Goal: Task Accomplishment & Management: Use online tool/utility

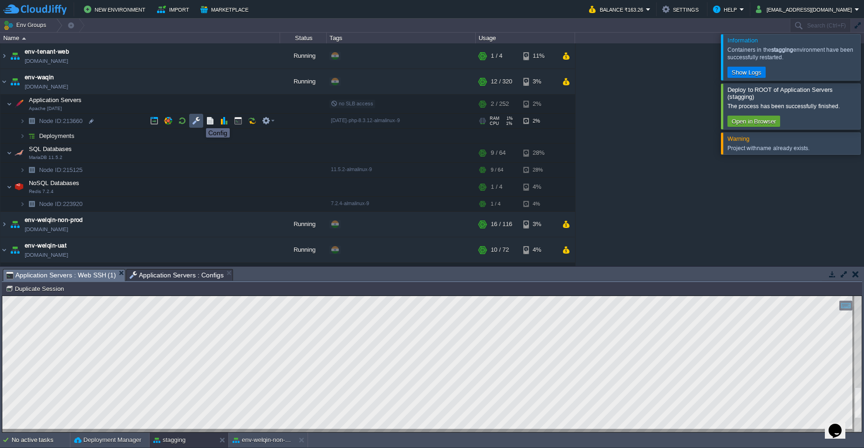
click at [199, 120] on button "button" at bounding box center [196, 121] width 8 height 8
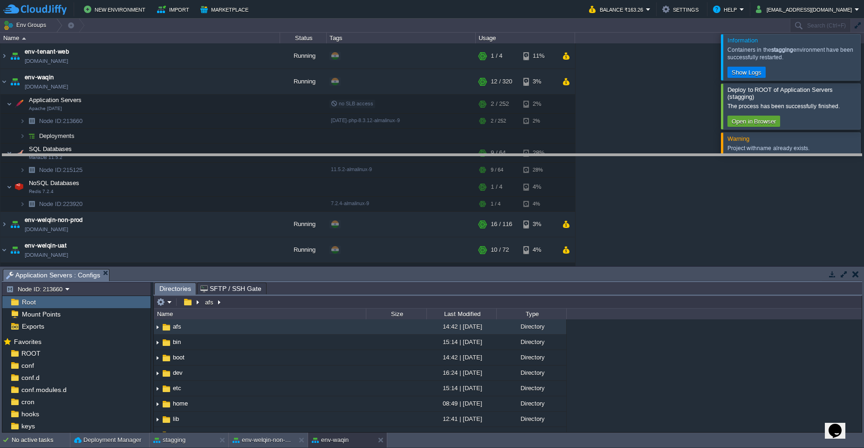
drag, startPoint x: 454, startPoint y: 280, endPoint x: 473, endPoint y: 165, distance: 116.7
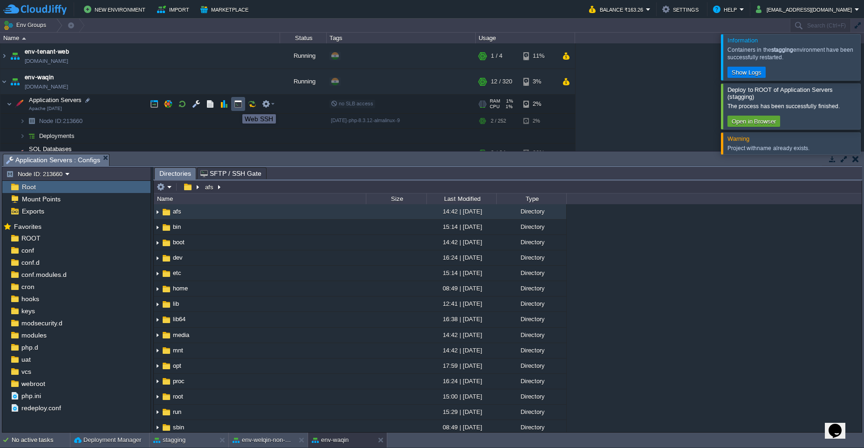
click at [236, 106] on button "button" at bounding box center [238, 104] width 8 height 8
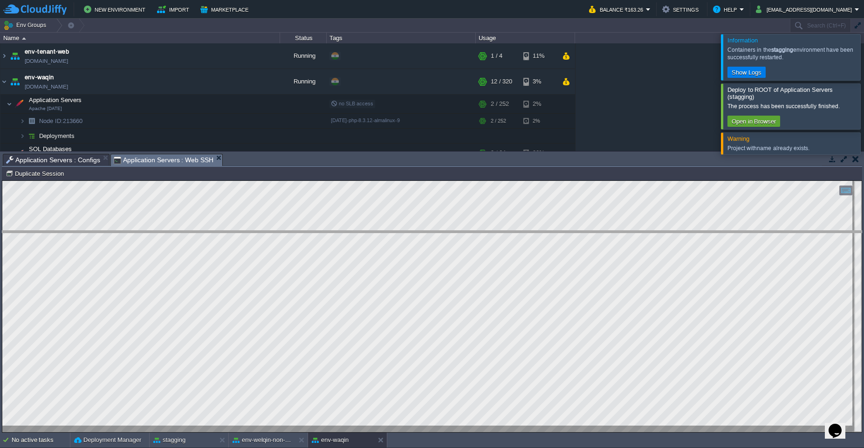
drag, startPoint x: 540, startPoint y: 164, endPoint x: 558, endPoint y: 242, distance: 80.2
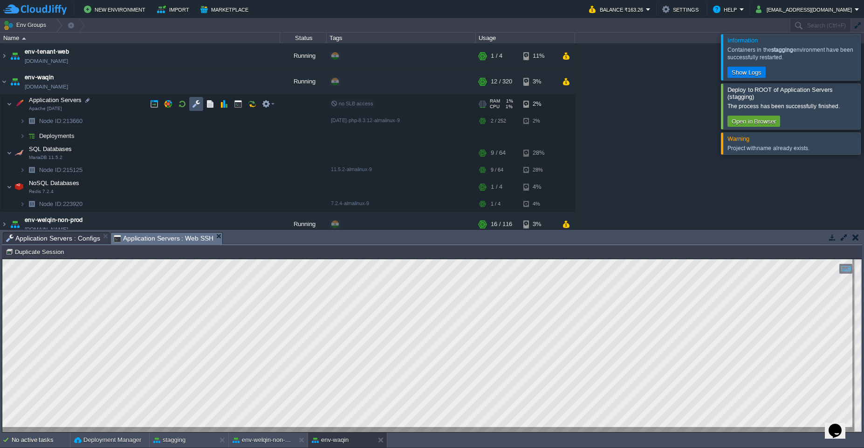
click at [195, 104] on button "button" at bounding box center [196, 104] width 8 height 8
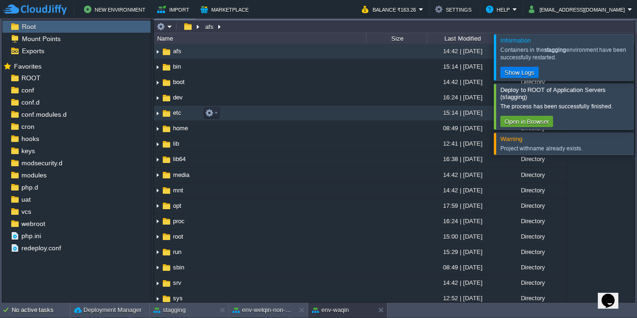
click at [157, 116] on img at bounding box center [157, 113] width 7 height 14
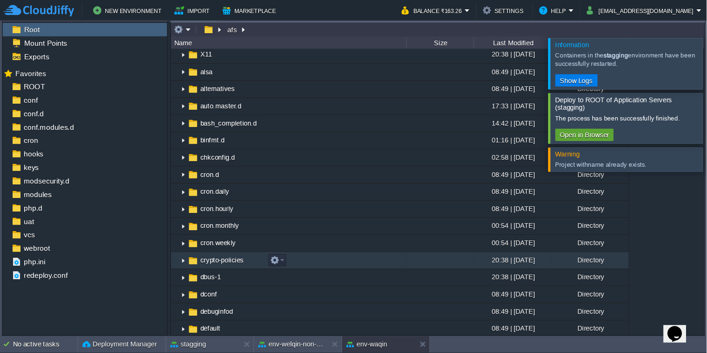
scroll to position [168, 0]
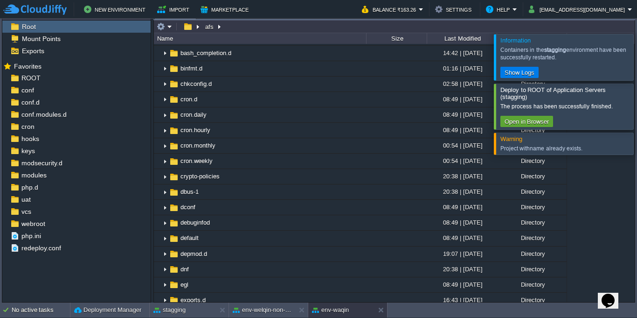
drag, startPoint x: 625, startPoint y: 58, endPoint x: 629, endPoint y: 62, distance: 5.9
click at [648, 59] on div at bounding box center [648, 57] width 0 height 46
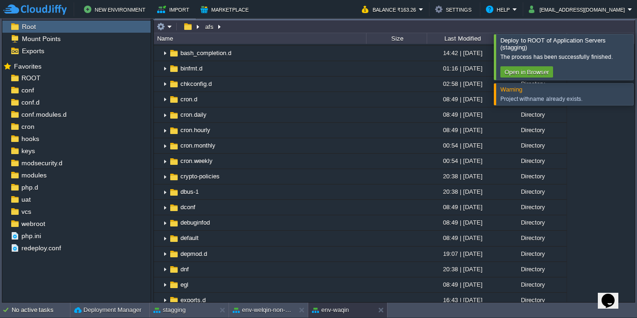
click at [648, 57] on div at bounding box center [648, 56] width 0 height 45
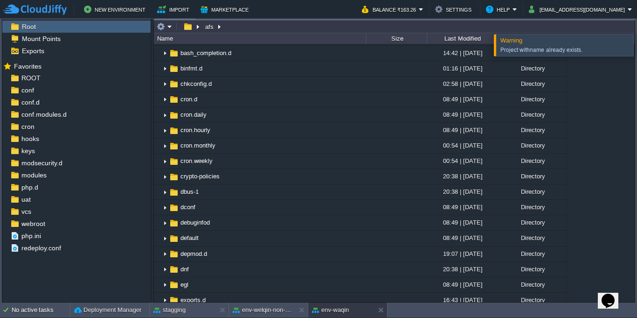
click at [648, 45] on div at bounding box center [648, 44] width 0 height 21
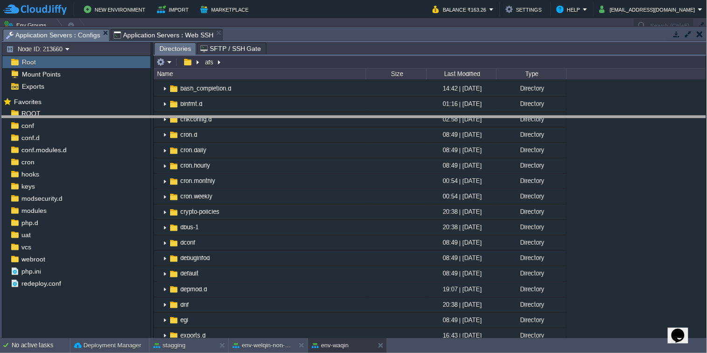
drag, startPoint x: 646, startPoint y: 40, endPoint x: 658, endPoint y: 136, distance: 96.8
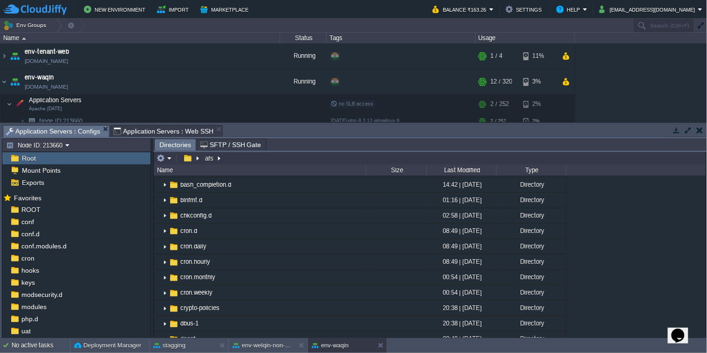
drag, startPoint x: 316, startPoint y: 152, endPoint x: 334, endPoint y: 225, distance: 76.0
click at [334, 225] on div "Directories SFTP / SSH Gate afs Name Size Last Modified Type .. afs 14:42 | [DA…" at bounding box center [429, 238] width 553 height 200
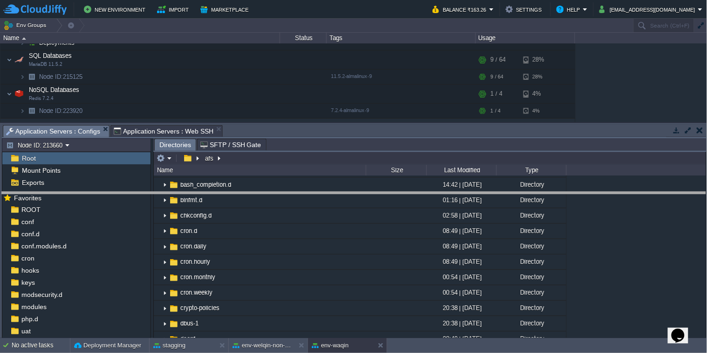
drag, startPoint x: 322, startPoint y: 126, endPoint x: 325, endPoint y: 193, distance: 67.2
click at [325, 193] on body "New Environment Import Marketplace Bonus ₹0.00 Upgrade Account Balance ₹163.26 …" at bounding box center [353, 176] width 707 height 353
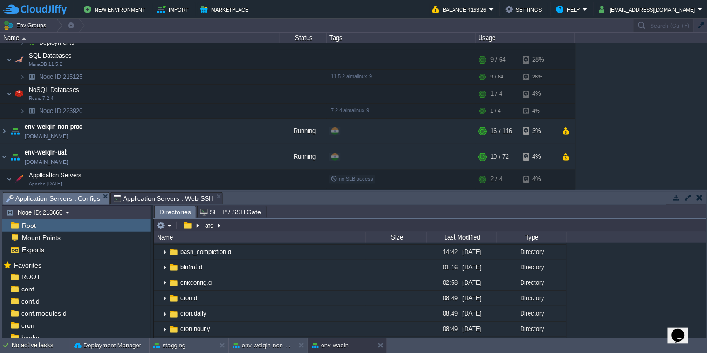
scroll to position [0, 0]
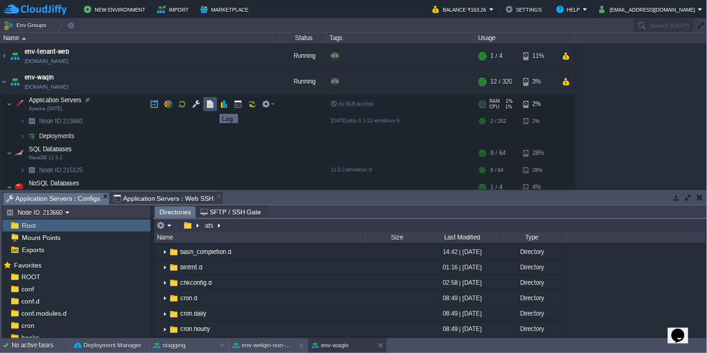
click at [212, 105] on button "button" at bounding box center [210, 104] width 8 height 8
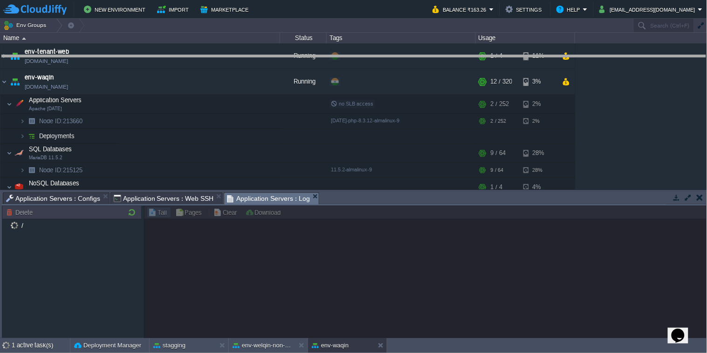
drag, startPoint x: 415, startPoint y: 203, endPoint x: 403, endPoint y: 66, distance: 137.1
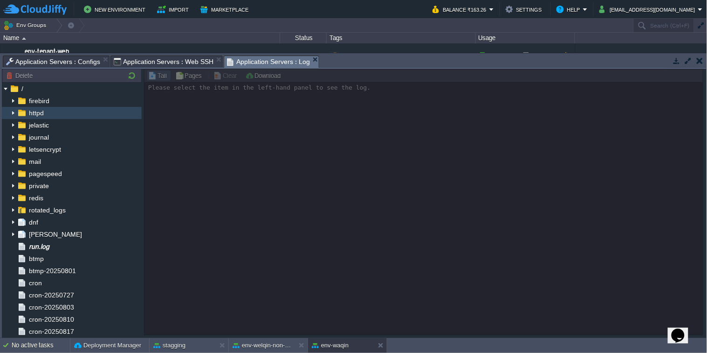
click at [13, 116] on img at bounding box center [12, 113] width 7 height 12
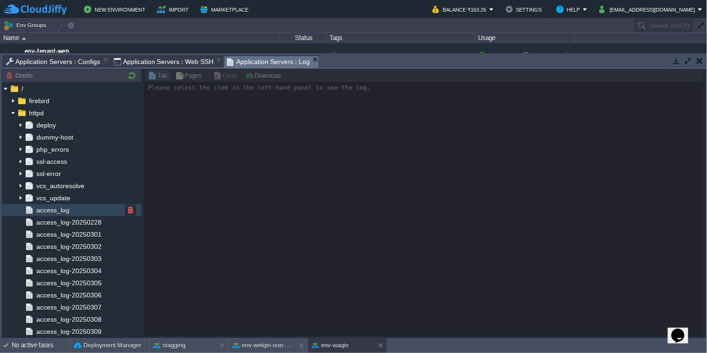
click at [97, 214] on div "access_log" at bounding box center [72, 210] width 140 height 12
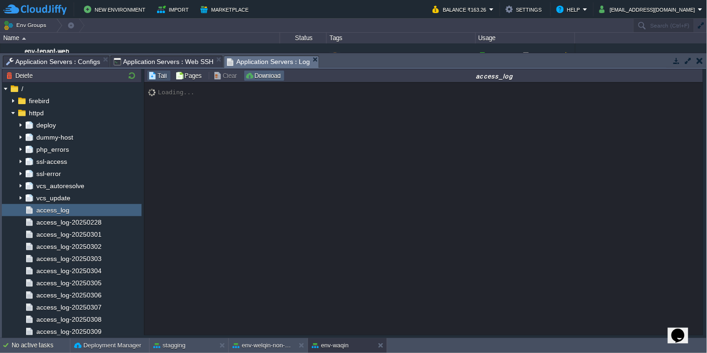
click at [268, 76] on button "Download" at bounding box center [264, 75] width 38 height 8
click at [313, 167] on div "access_log is empty" at bounding box center [425, 209] width 560 height 253
click at [95, 210] on div "access_log" at bounding box center [72, 210] width 140 height 12
click at [85, 214] on div "access_log" at bounding box center [72, 210] width 140 height 12
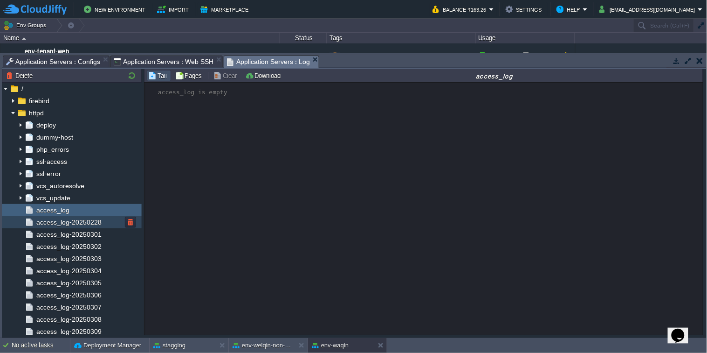
click at [90, 221] on span "access_log-20250228" at bounding box center [69, 222] width 69 height 8
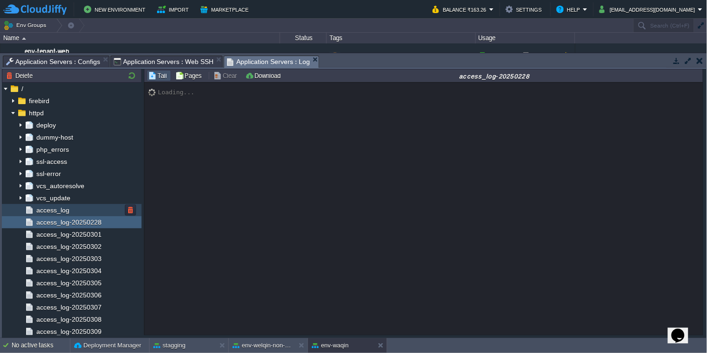
click at [86, 212] on div "access_log" at bounding box center [72, 210] width 140 height 12
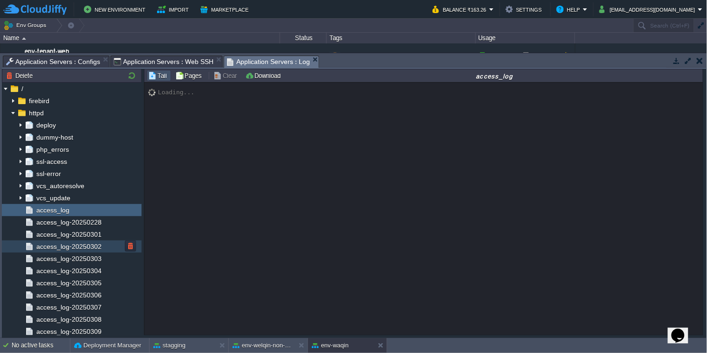
scroll to position [93, 0]
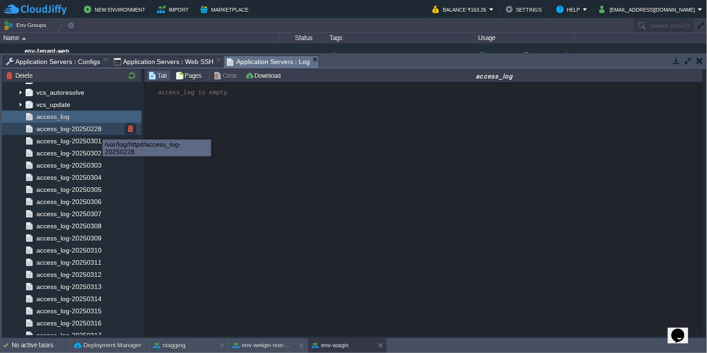
click at [96, 131] on span "access_log-20250228" at bounding box center [69, 128] width 69 height 8
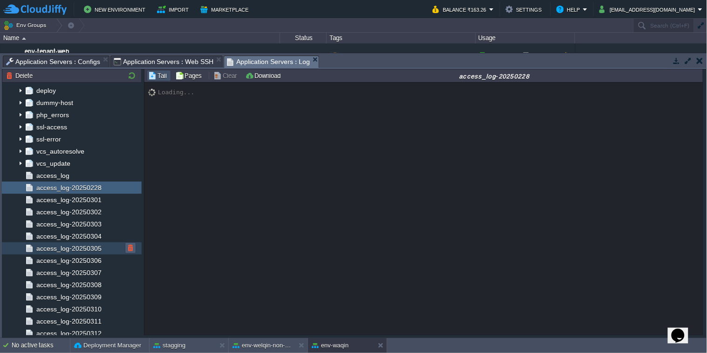
scroll to position [0, 0]
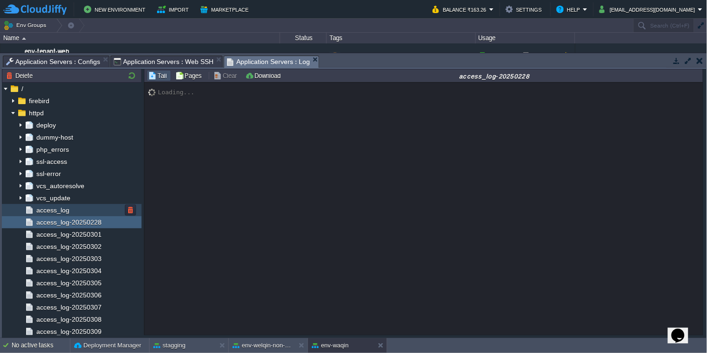
click at [263, 167] on div "Node ID: 213660 Delete / firebird httpd deploy dummy-host php_errors ssl-access…" at bounding box center [354, 204] width 705 height 270
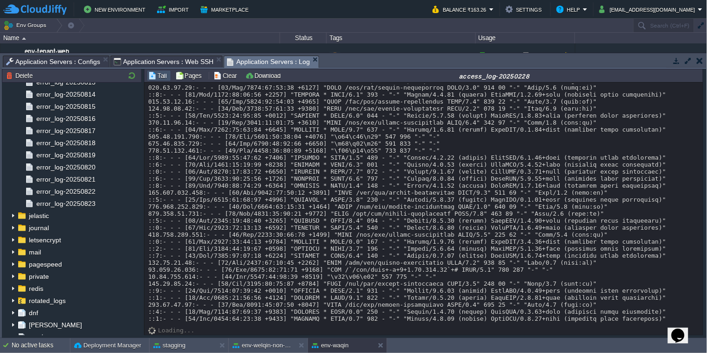
scroll to position [653, 0]
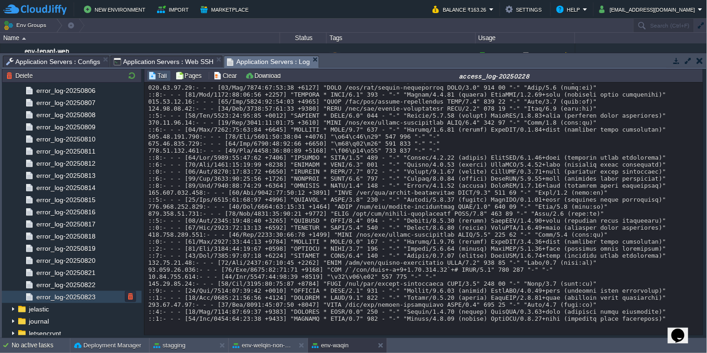
click at [102, 298] on div "error_log-20250823" at bounding box center [72, 296] width 140 height 12
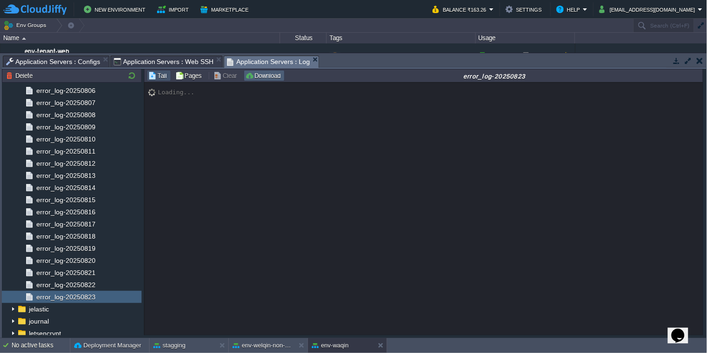
click at [270, 79] on td "Download" at bounding box center [264, 75] width 41 height 11
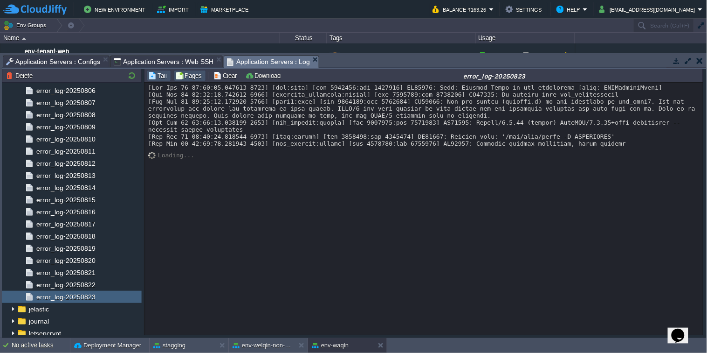
click at [195, 77] on button "Pages" at bounding box center [189, 75] width 29 height 8
type input "1"
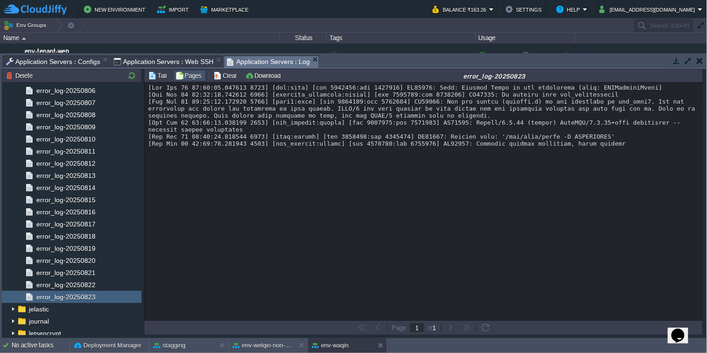
click at [189, 81] on td "Pages" at bounding box center [190, 75] width 32 height 11
click at [161, 77] on button "Tail" at bounding box center [158, 75] width 21 height 8
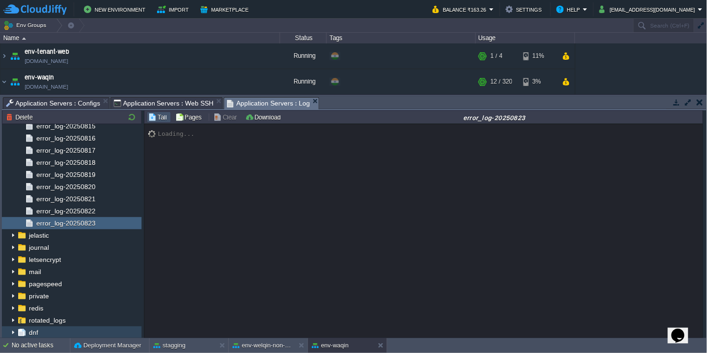
scroll to position [746, 0]
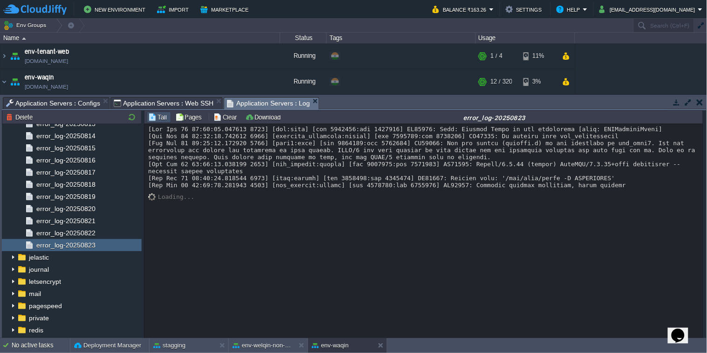
click at [630, 183] on div at bounding box center [424, 156] width 552 height 63
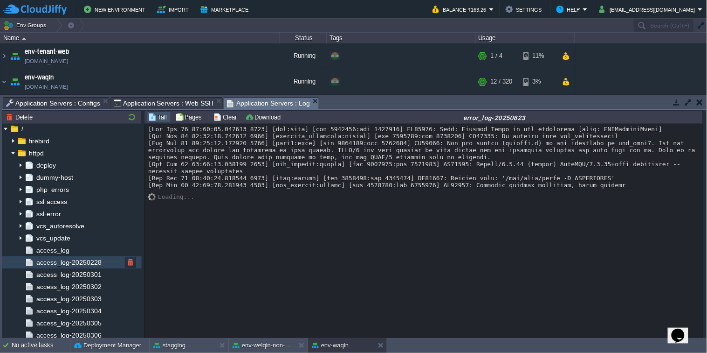
scroll to position [0, 0]
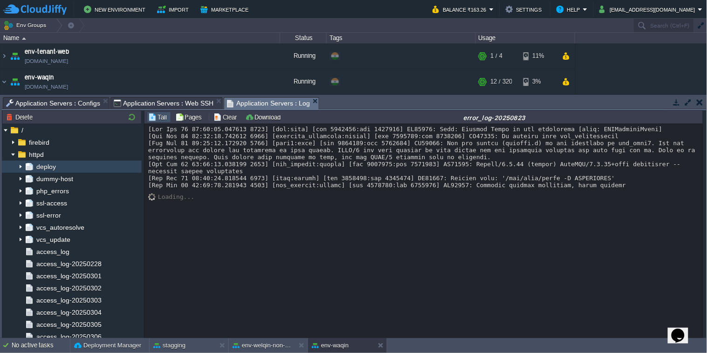
click at [20, 169] on img at bounding box center [20, 166] width 7 height 12
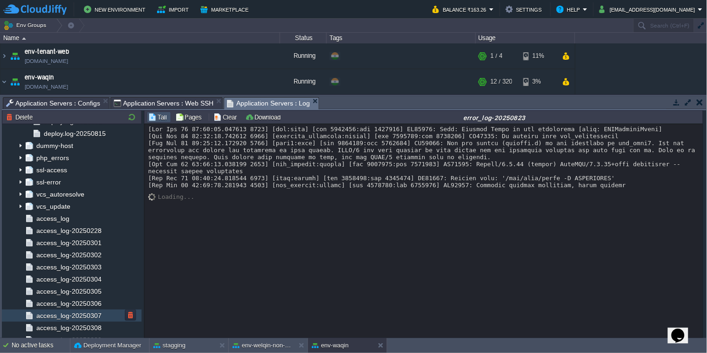
scroll to position [373, 0]
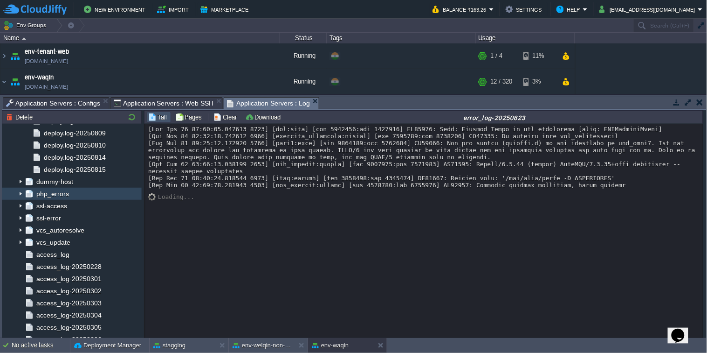
click at [20, 194] on img at bounding box center [20, 193] width 7 height 12
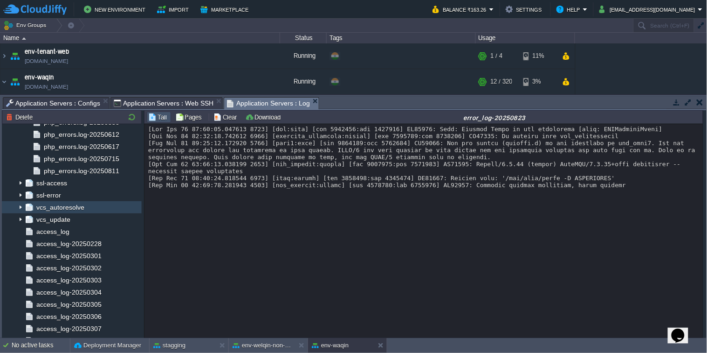
scroll to position [746, 0]
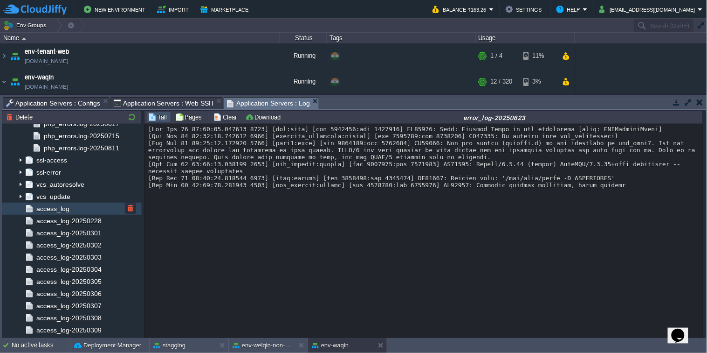
click at [92, 209] on div "access_log" at bounding box center [72, 208] width 140 height 12
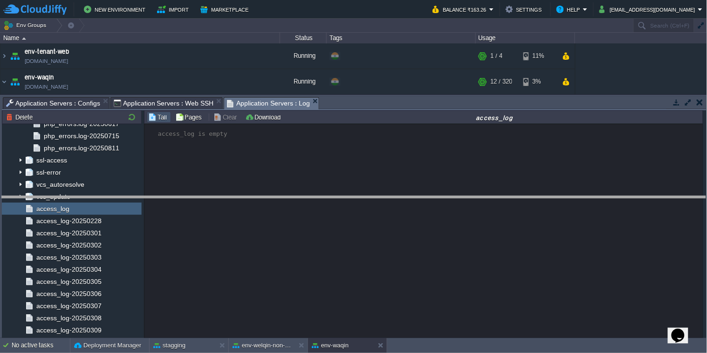
drag, startPoint x: 432, startPoint y: 104, endPoint x: 438, endPoint y: 203, distance: 99.5
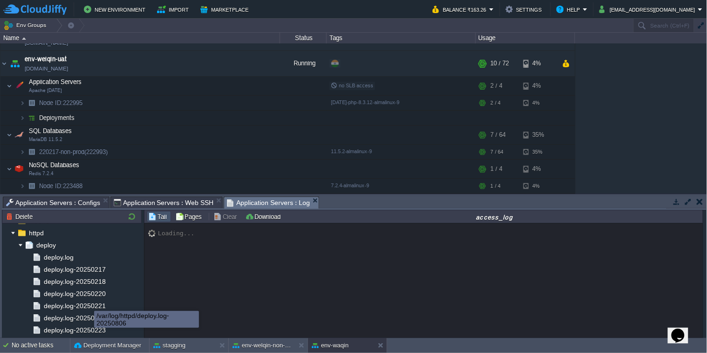
scroll to position [0, 0]
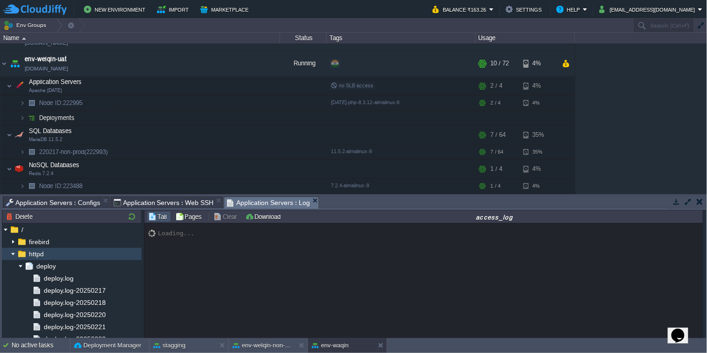
click at [10, 255] on img at bounding box center [12, 254] width 7 height 12
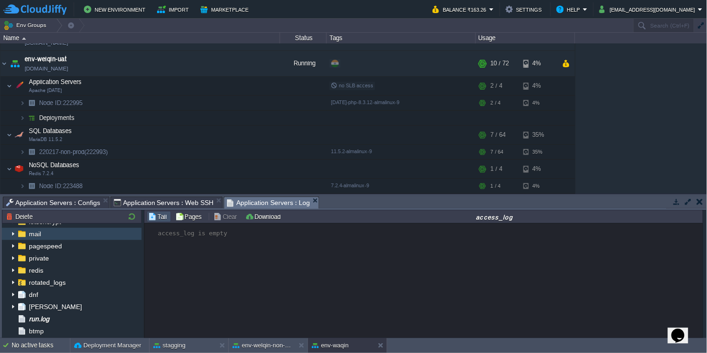
scroll to position [93, 0]
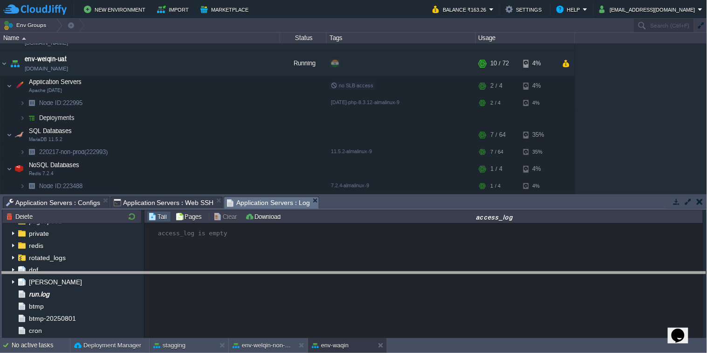
drag, startPoint x: 404, startPoint y: 206, endPoint x: 404, endPoint y: 211, distance: 5.1
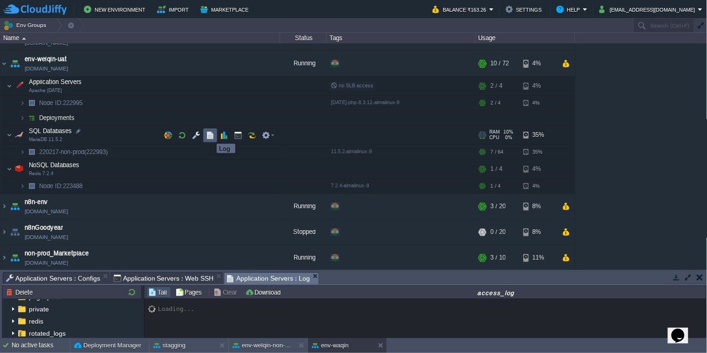
click at [210, 135] on button "button" at bounding box center [210, 135] width 8 height 8
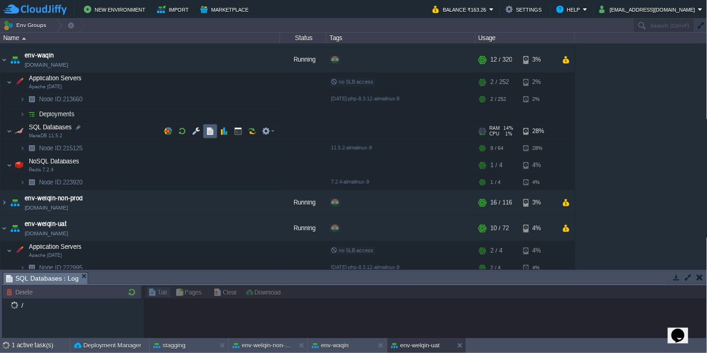
scroll to position [0, 0]
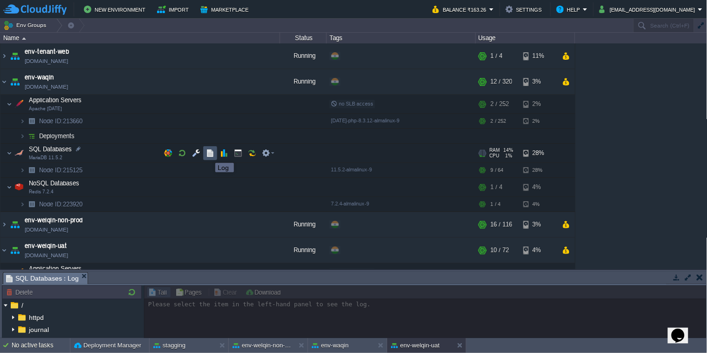
click at [208, 154] on button "button" at bounding box center [210, 153] width 8 height 8
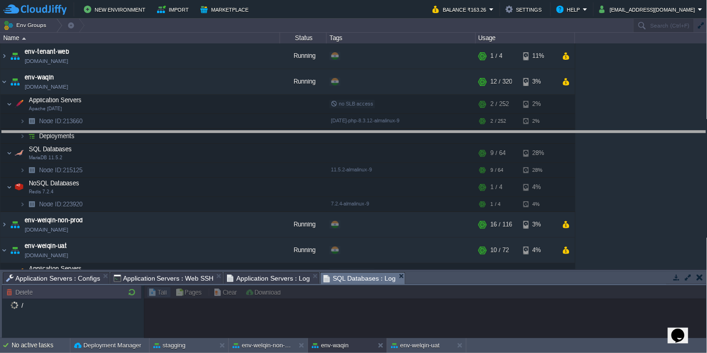
drag, startPoint x: 462, startPoint y: 282, endPoint x: 432, endPoint y: 107, distance: 177.9
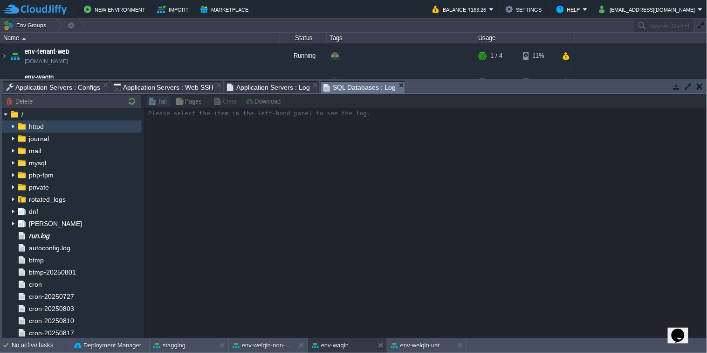
click at [11, 128] on img at bounding box center [12, 126] width 7 height 12
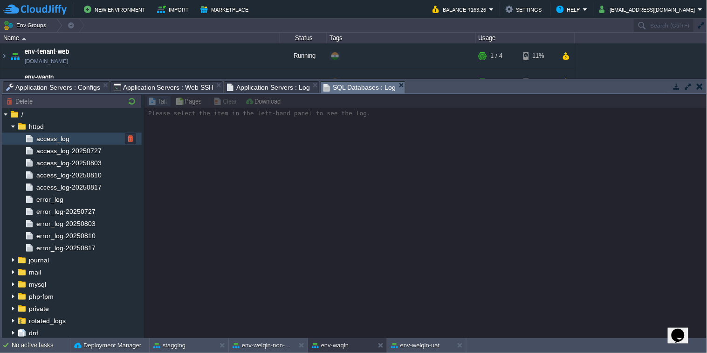
click at [82, 136] on div "access_log" at bounding box center [72, 138] width 140 height 12
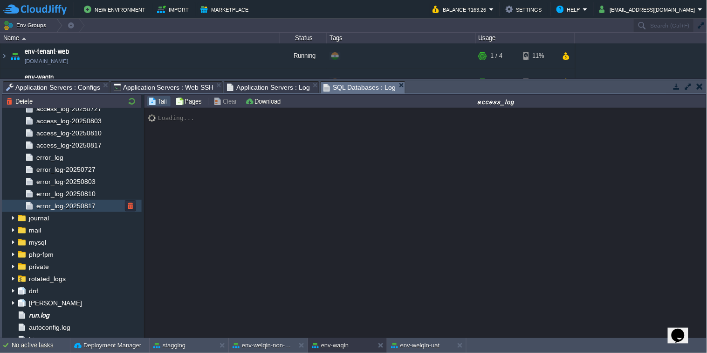
scroll to position [93, 0]
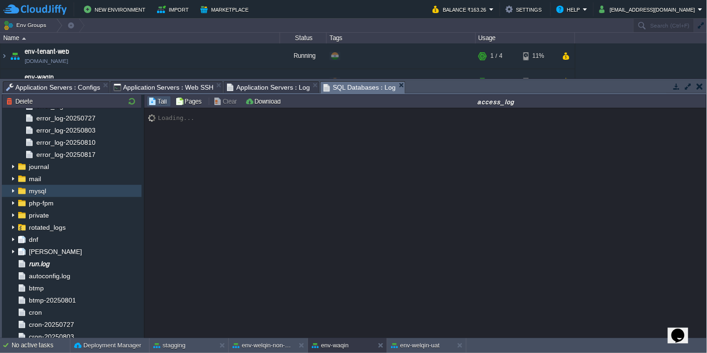
click at [12, 193] on img at bounding box center [12, 191] width 7 height 12
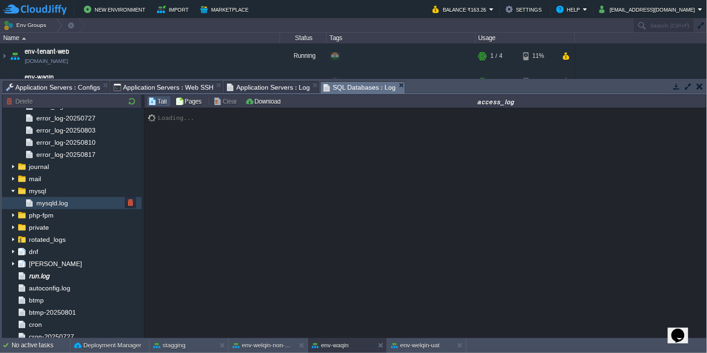
click at [73, 203] on div "mysqld.log" at bounding box center [72, 203] width 140 height 12
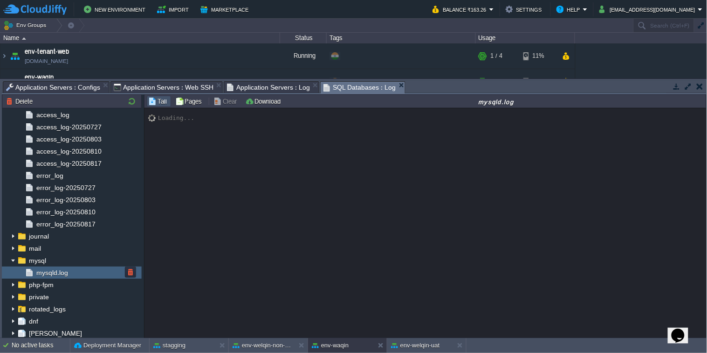
scroll to position [0, 0]
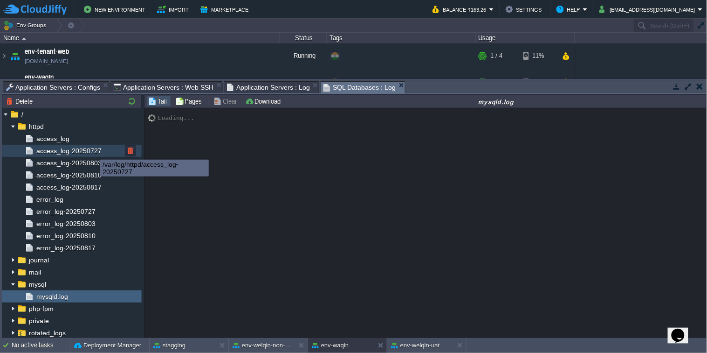
click at [338, 162] on div "Node ID: 215125 Delete / httpd access_log access_log-20250727 access_log-202508…" at bounding box center [354, 216] width 705 height 244
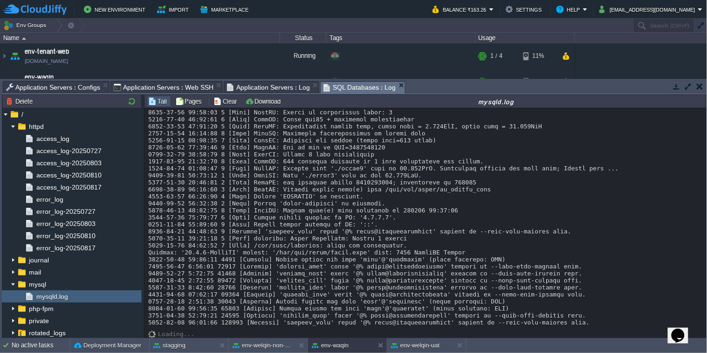
scroll to position [7226, 0]
click at [190, 100] on button "Pages" at bounding box center [189, 101] width 29 height 8
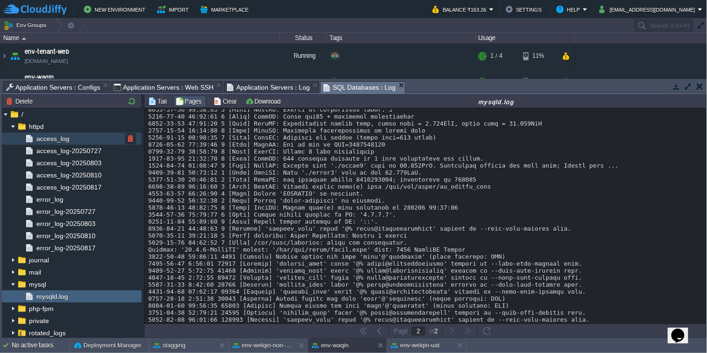
click at [74, 139] on div "access_log" at bounding box center [72, 138] width 140 height 12
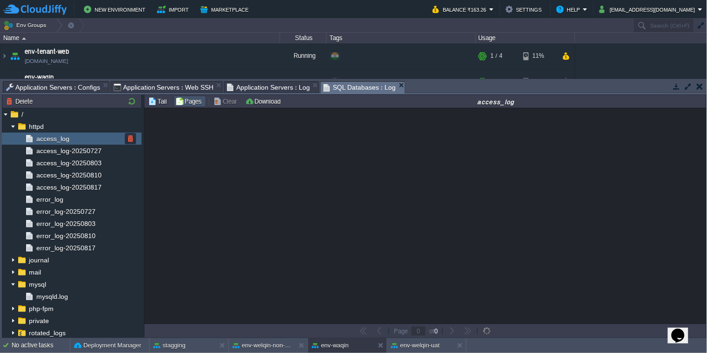
click at [74, 139] on div "access_log" at bounding box center [72, 138] width 140 height 12
click at [462, 346] on button at bounding box center [461, 344] width 9 height 9
type input "2"
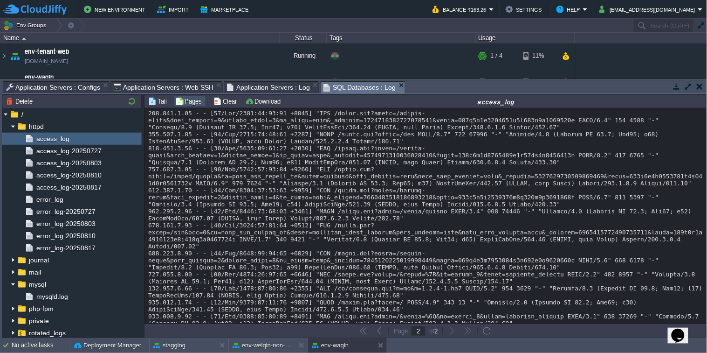
scroll to position [17861, 0]
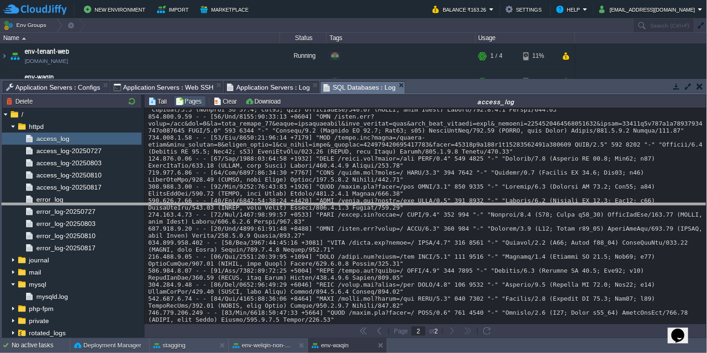
drag, startPoint x: 505, startPoint y: 83, endPoint x: 530, endPoint y: 231, distance: 149.9
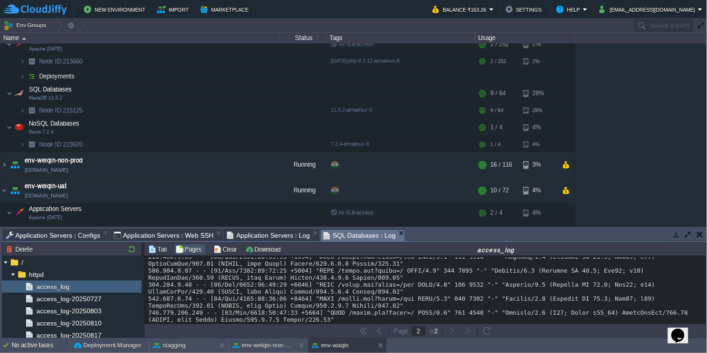
scroll to position [93, 0]
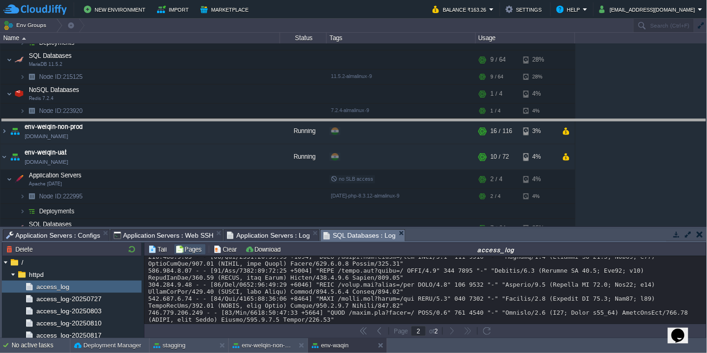
drag, startPoint x: 457, startPoint y: 238, endPoint x: 462, endPoint y: 128, distance: 109.7
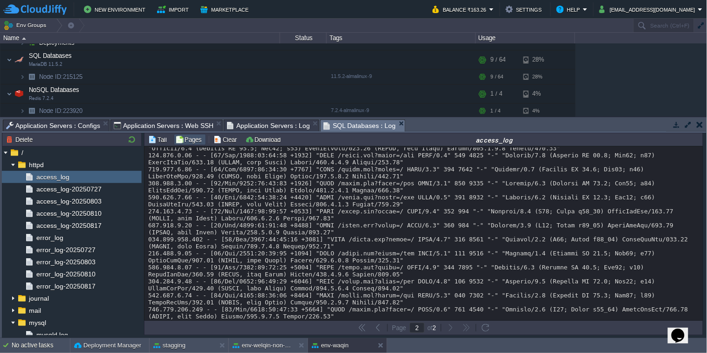
scroll to position [17855, 0]
click at [272, 140] on button "Download" at bounding box center [264, 139] width 38 height 8
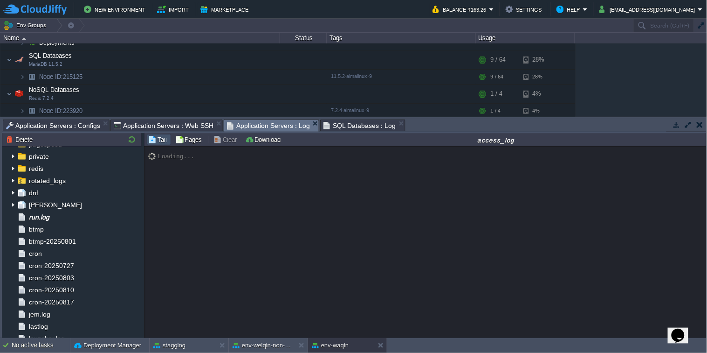
click at [256, 129] on span "Application Servers : Log" at bounding box center [268, 126] width 83 height 12
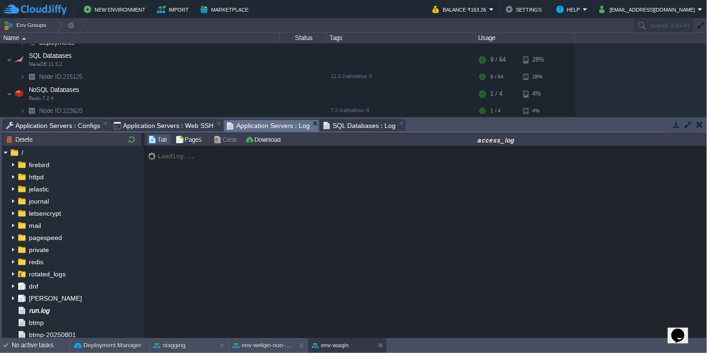
click at [159, 127] on span "Application Servers : Web SSH" at bounding box center [164, 125] width 100 height 11
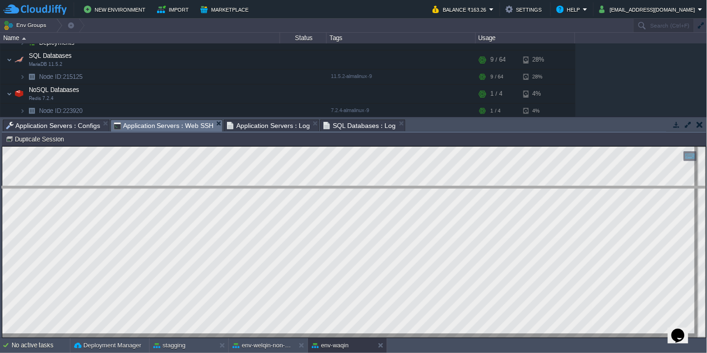
drag, startPoint x: 471, startPoint y: 127, endPoint x: 492, endPoint y: 244, distance: 119.4
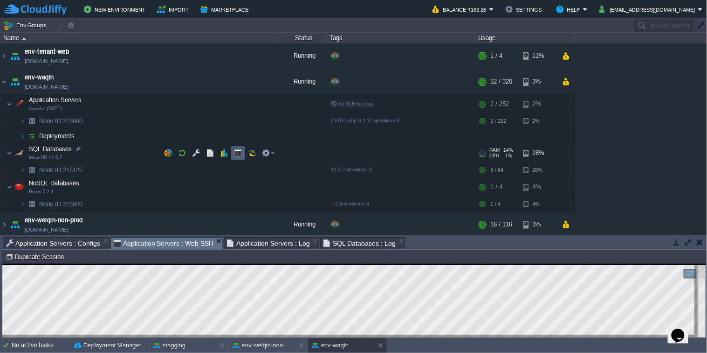
click at [238, 157] on td at bounding box center [238, 153] width 14 height 14
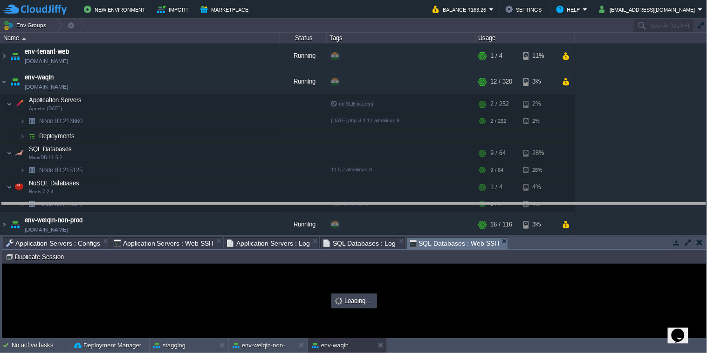
drag, startPoint x: 530, startPoint y: 241, endPoint x: 517, endPoint y: 189, distance: 53.5
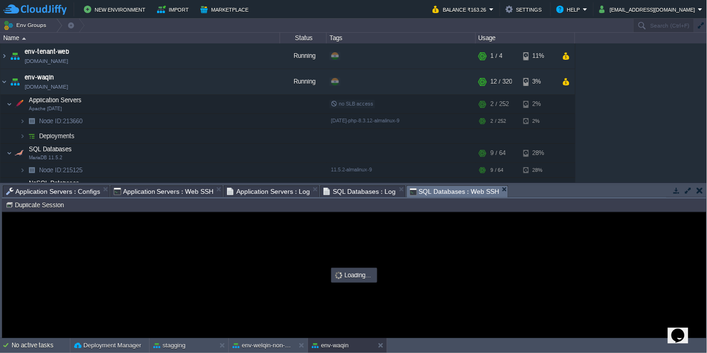
type input "#000000"
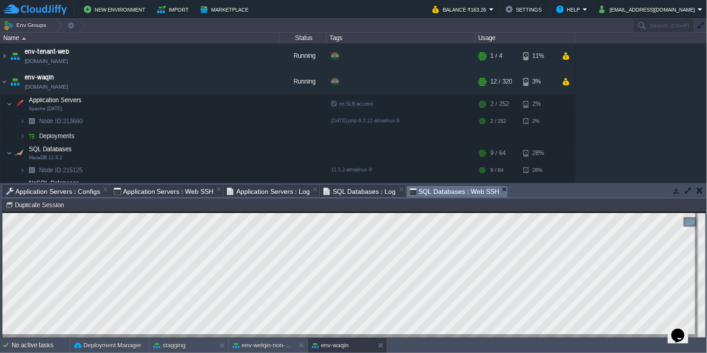
type textarea "mysqlbinlog /var/lib/mysql/binlog.000001 | grep "INSERT" mysqlbinlog: Deprecate…"
click at [86, 188] on span "Application Servers : Configs" at bounding box center [53, 191] width 94 height 11
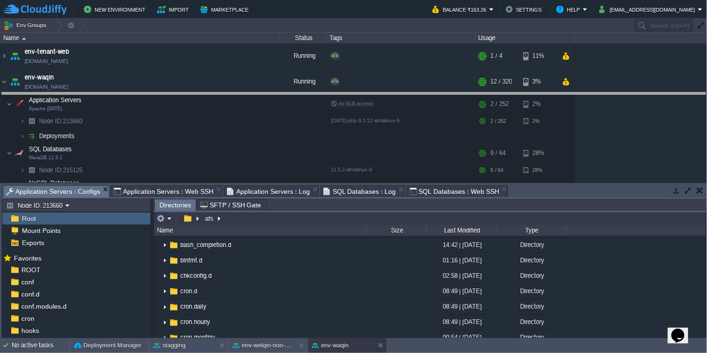
drag, startPoint x: 558, startPoint y: 190, endPoint x: 530, endPoint y: 91, distance: 102.7
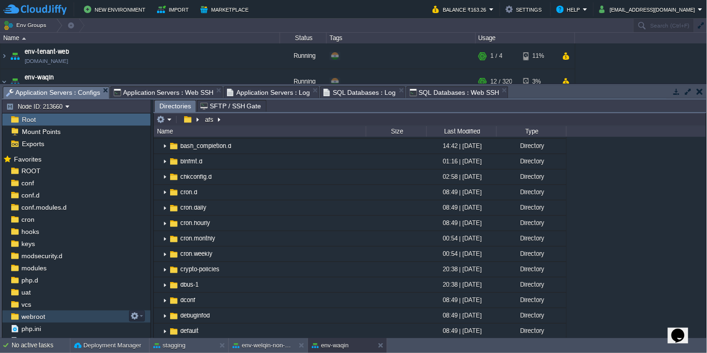
click at [54, 313] on div "webroot" at bounding box center [76, 316] width 148 height 12
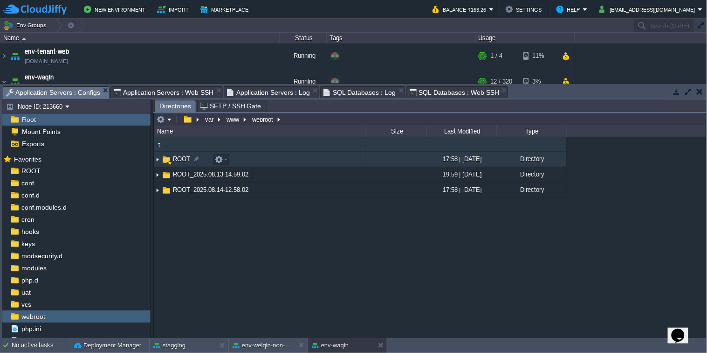
click at [157, 160] on img at bounding box center [157, 159] width 7 height 14
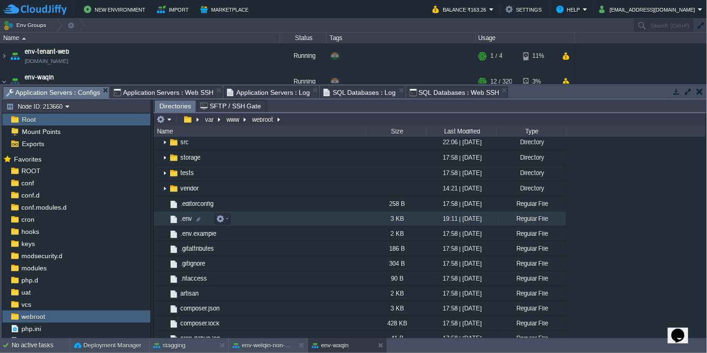
scroll to position [93, 0]
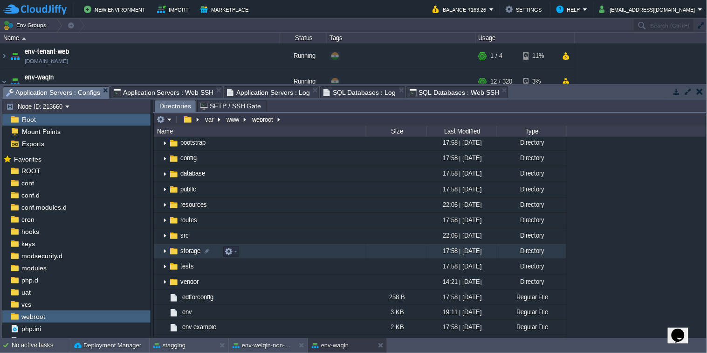
click at [163, 254] on img at bounding box center [164, 251] width 7 height 14
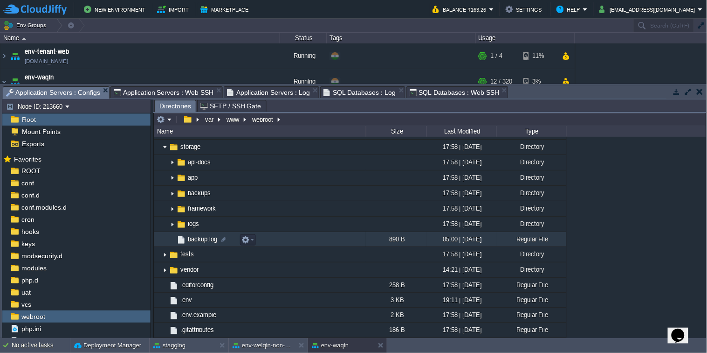
scroll to position [187, 0]
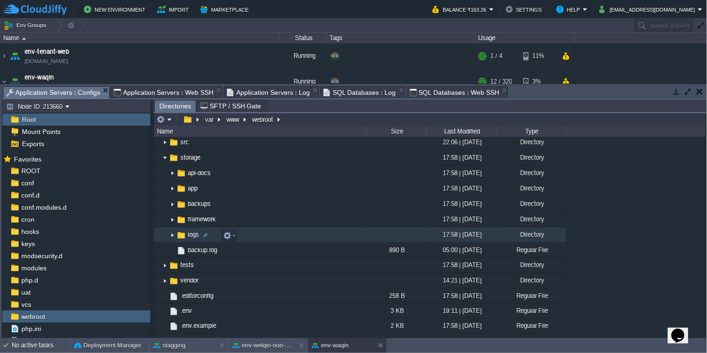
click at [170, 236] on img at bounding box center [172, 235] width 7 height 14
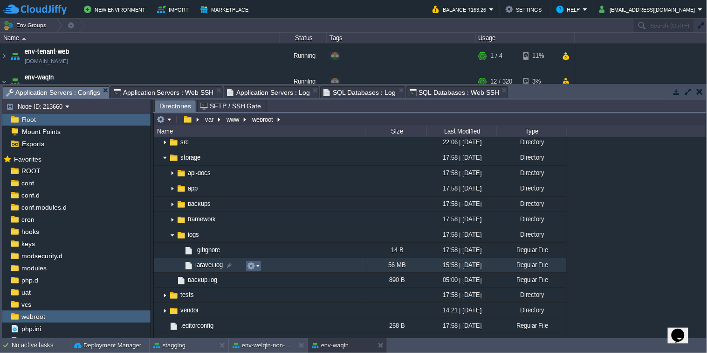
click at [256, 267] on em at bounding box center [253, 266] width 13 height 8
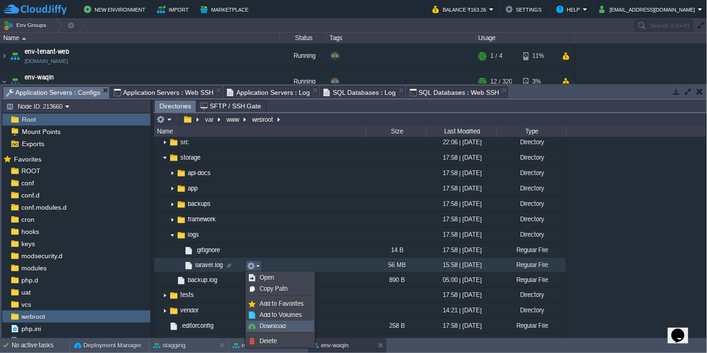
click at [285, 327] on span "Download" at bounding box center [273, 325] width 26 height 7
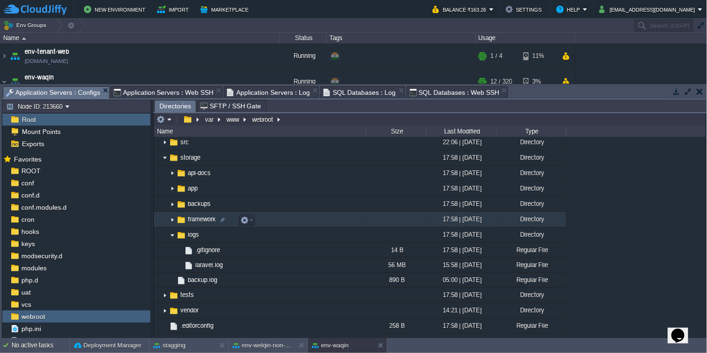
click at [173, 221] on img at bounding box center [172, 219] width 7 height 14
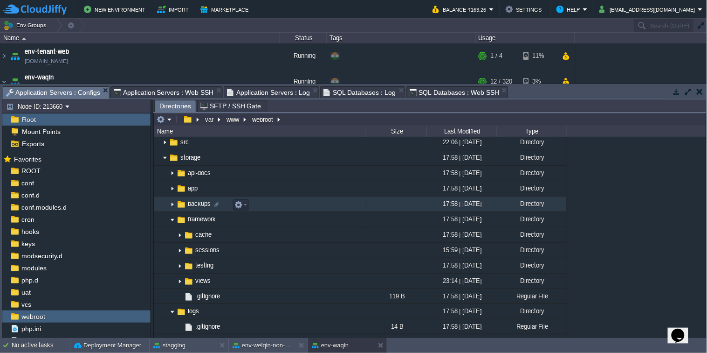
click at [172, 205] on img at bounding box center [172, 204] width 7 height 14
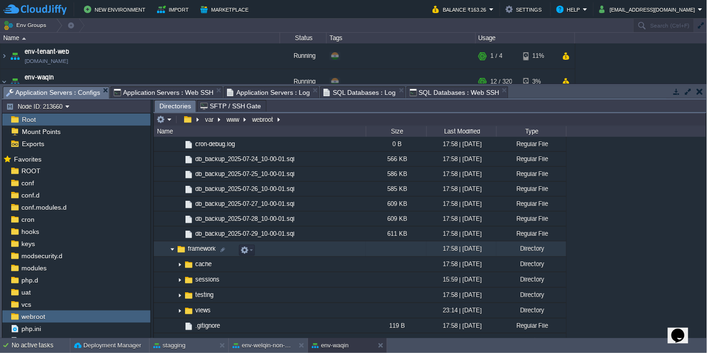
scroll to position [168, 0]
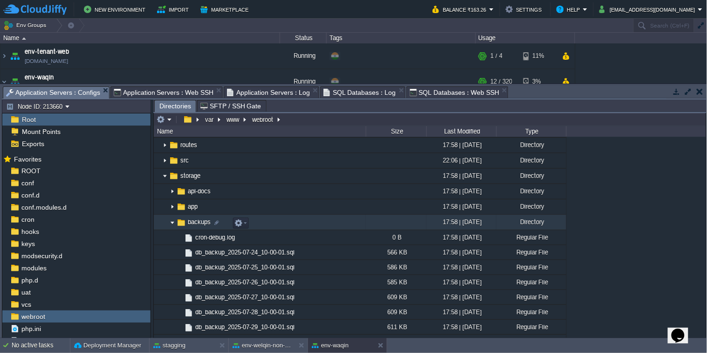
click at [172, 225] on img at bounding box center [172, 222] width 7 height 14
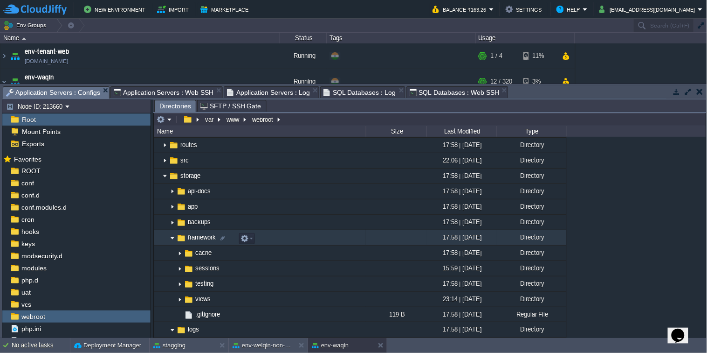
click at [170, 239] on img at bounding box center [172, 237] width 7 height 14
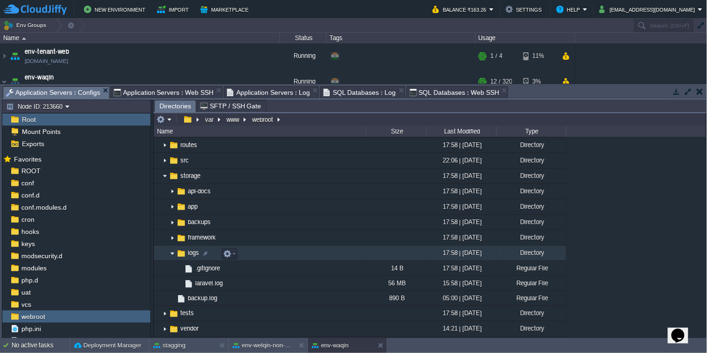
click at [173, 255] on img at bounding box center [172, 253] width 7 height 14
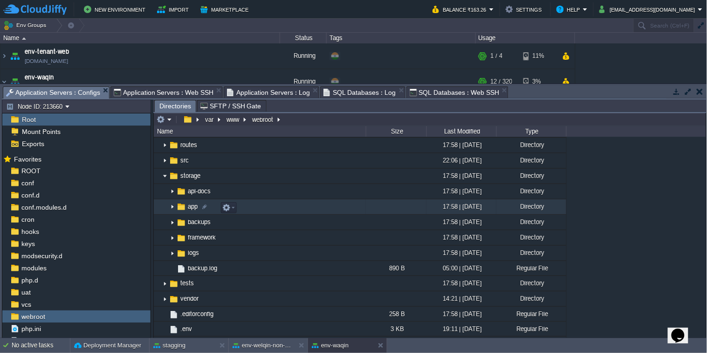
click at [170, 207] on img at bounding box center [172, 207] width 7 height 14
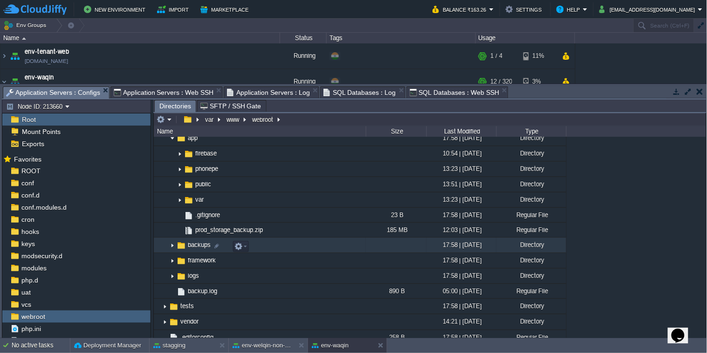
scroll to position [262, 0]
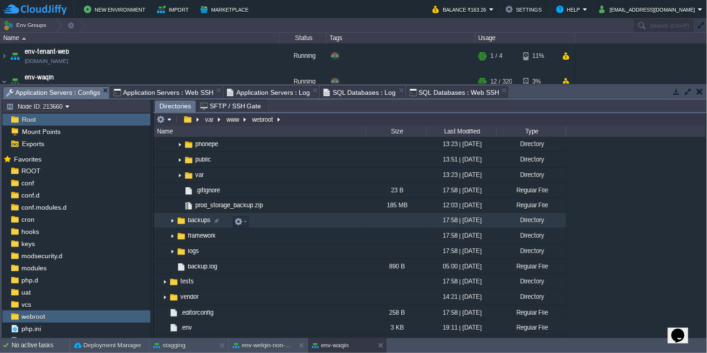
click at [171, 222] on img at bounding box center [172, 220] width 7 height 14
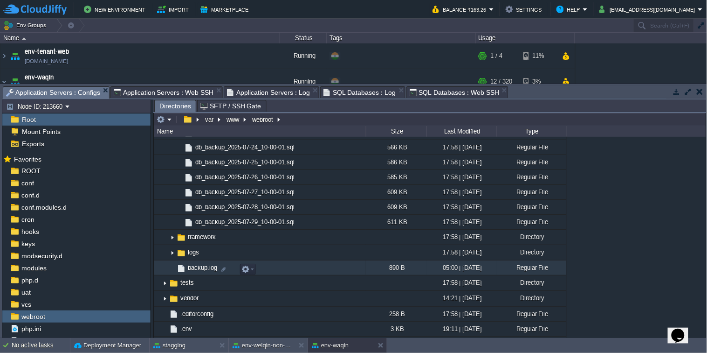
scroll to position [339, 0]
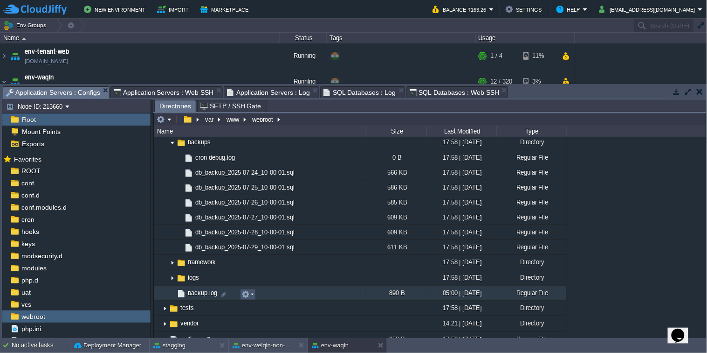
click at [248, 296] on button "button" at bounding box center [246, 294] width 8 height 8
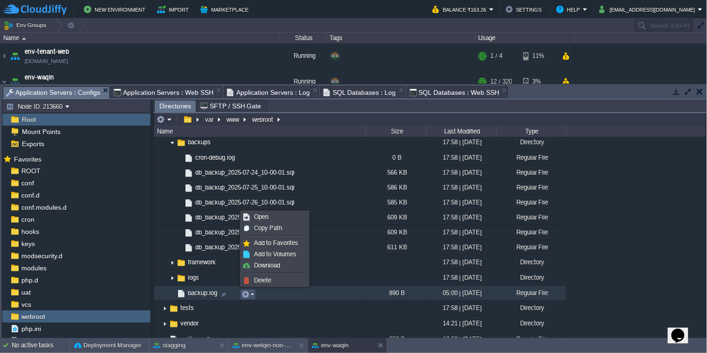
click at [644, 206] on div ".. ROOT 17:58 | [DATE] Directory .. .git 12:17 | [DATE] Directory .github 17:58…" at bounding box center [430, 237] width 553 height 201
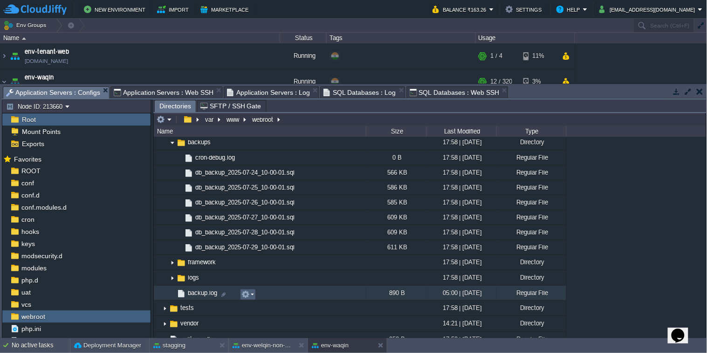
click at [251, 295] on em at bounding box center [248, 294] width 13 height 8
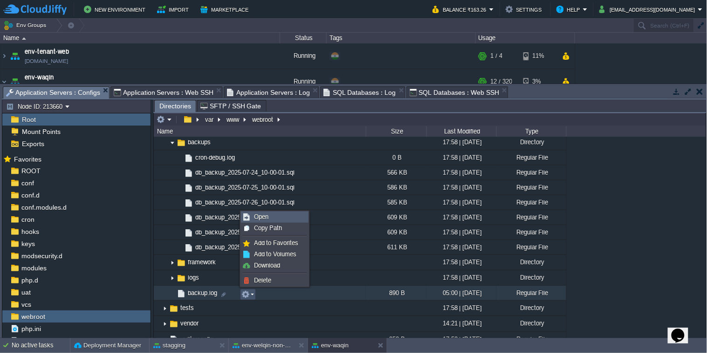
click at [273, 217] on link "Open" at bounding box center [275, 217] width 67 height 10
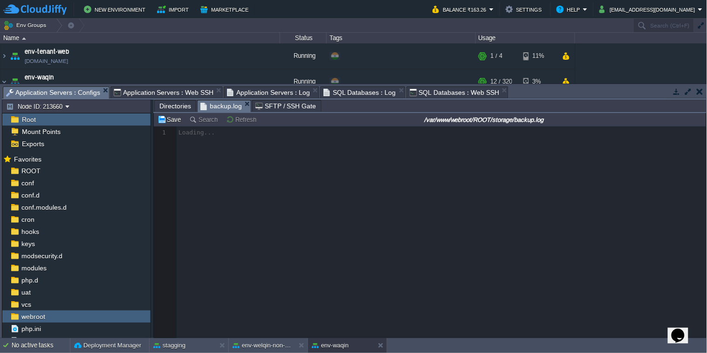
scroll to position [3, 0]
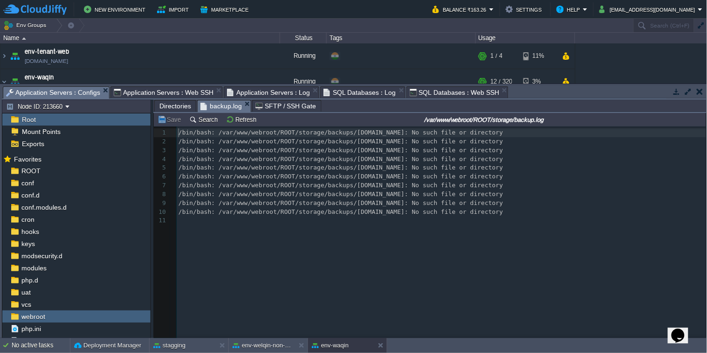
click at [176, 110] on span "Directories" at bounding box center [175, 105] width 32 height 11
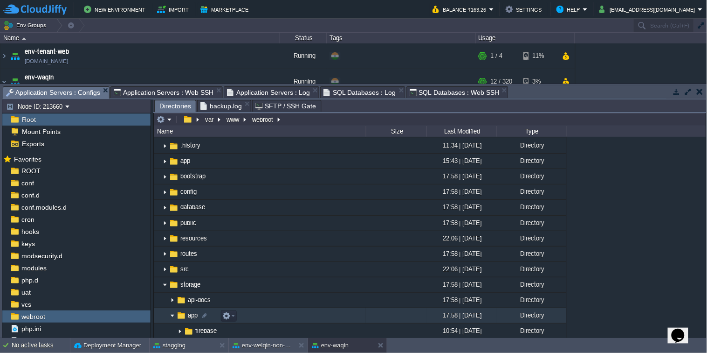
scroll to position [153, 0]
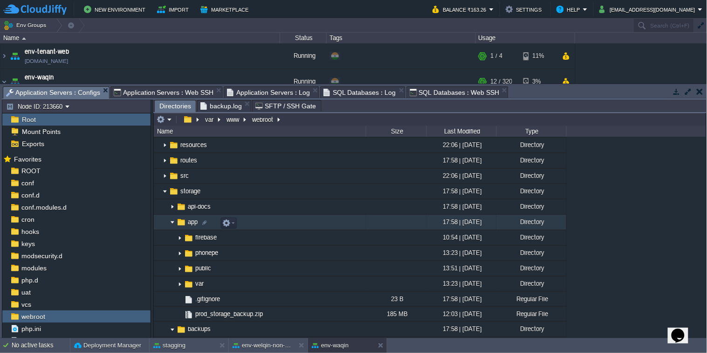
click at [172, 221] on img at bounding box center [172, 222] width 7 height 14
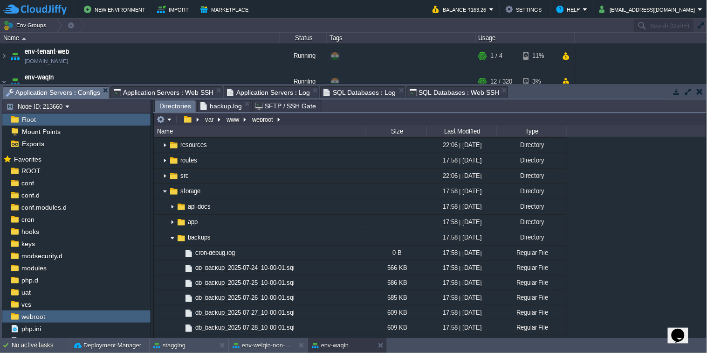
click at [363, 96] on span "SQL Databases : Log" at bounding box center [360, 92] width 73 height 11
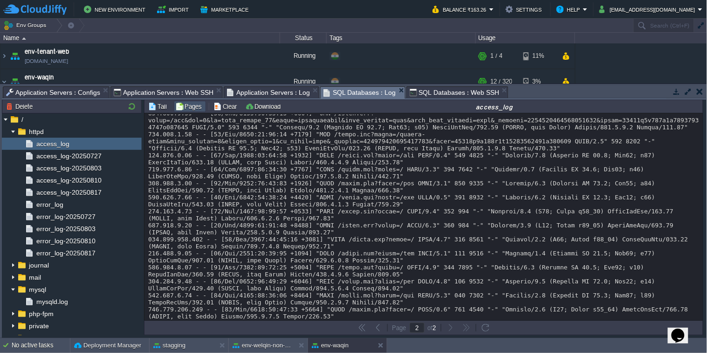
scroll to position [18008, 0]
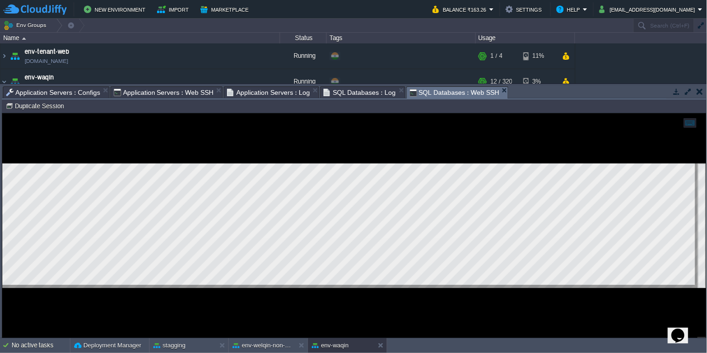
click at [441, 93] on span "SQL Databases : Web SSH" at bounding box center [455, 93] width 90 height 12
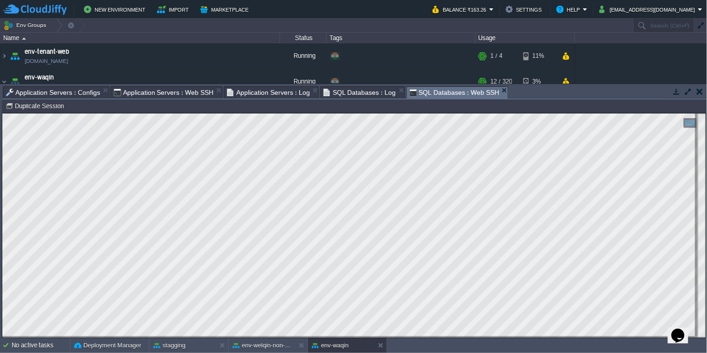
click at [276, 92] on span "Application Servers : Log" at bounding box center [268, 92] width 83 height 11
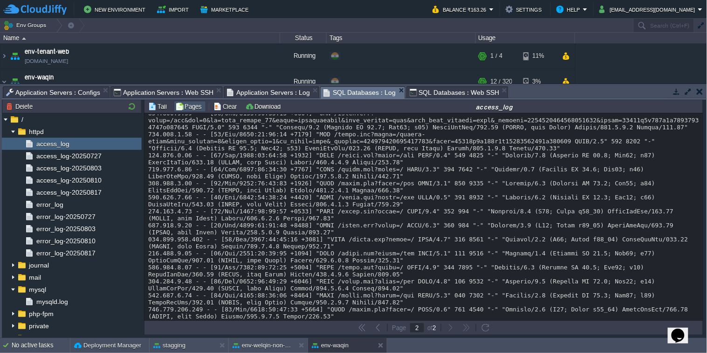
click at [350, 92] on span "SQL Databases : Log" at bounding box center [360, 93] width 73 height 12
click at [129, 92] on span "Application Servers : Web SSH" at bounding box center [164, 92] width 100 height 11
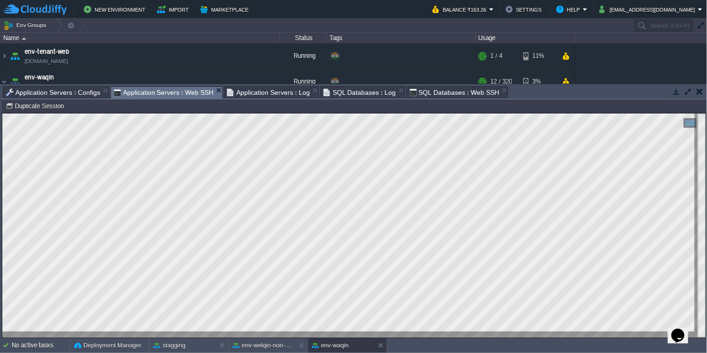
click at [76, 95] on span "Application Servers : Configs" at bounding box center [53, 92] width 94 height 11
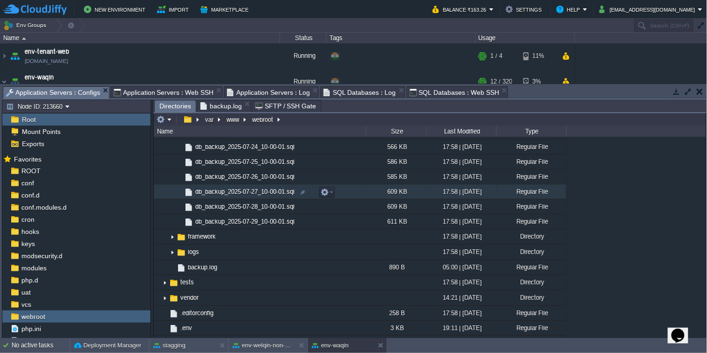
scroll to position [373, 0]
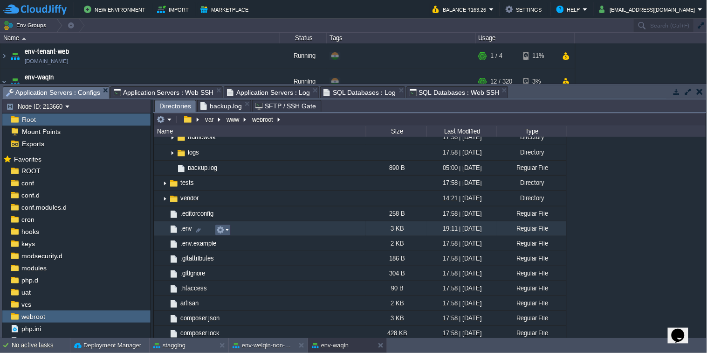
click at [222, 231] on button "button" at bounding box center [220, 230] width 8 height 8
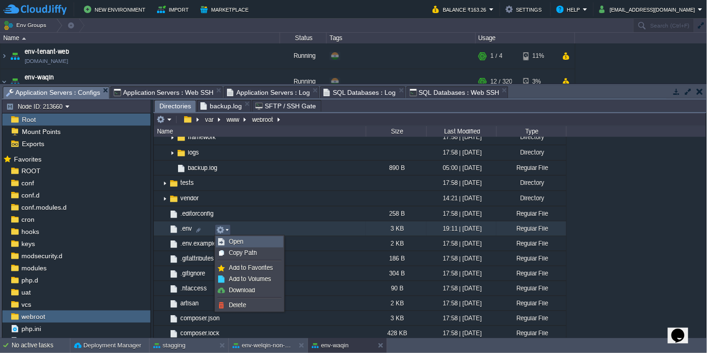
click at [240, 244] on span "Open" at bounding box center [236, 241] width 14 height 7
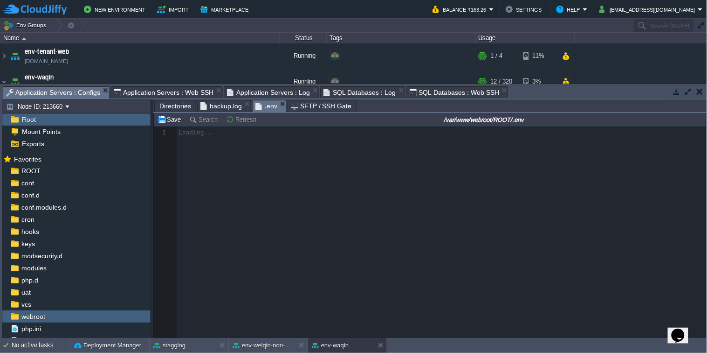
scroll to position [3, 0]
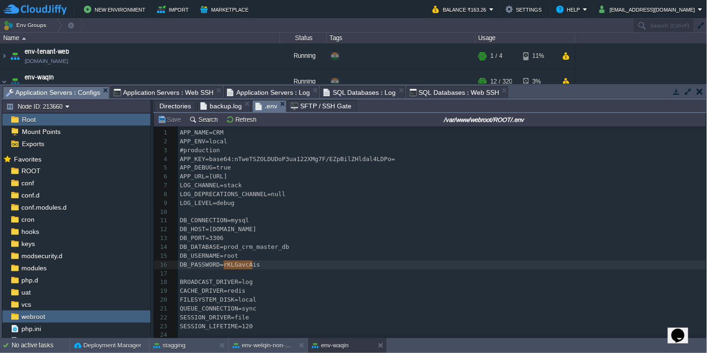
type textarea "rKLGavcAis"
drag, startPoint x: 224, startPoint y: 265, endPoint x: 255, endPoint y: 265, distance: 31.2
click at [439, 94] on span "SQL Databases : Web SSH" at bounding box center [455, 92] width 90 height 11
click at [371, 95] on span "SQL Databases : Log" at bounding box center [360, 92] width 73 height 11
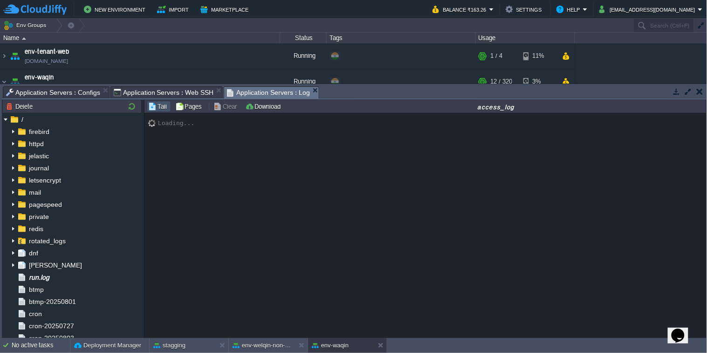
click at [271, 91] on span "Application Servers : Log" at bounding box center [268, 93] width 83 height 12
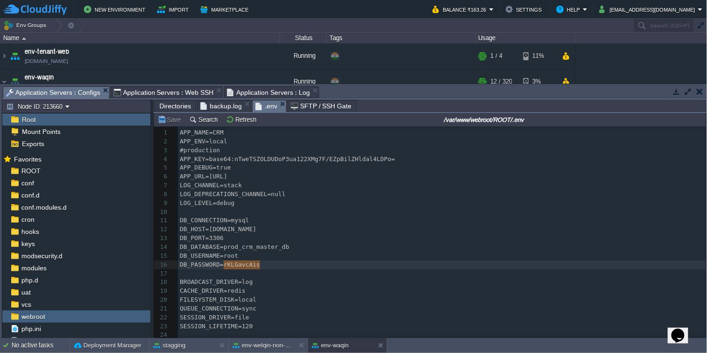
click at [85, 97] on span "Application Servers : Configs" at bounding box center [53, 93] width 94 height 12
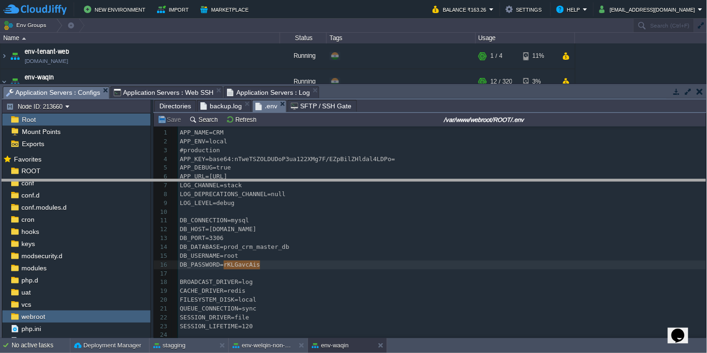
drag, startPoint x: 410, startPoint y: 97, endPoint x: 424, endPoint y: 190, distance: 94.2
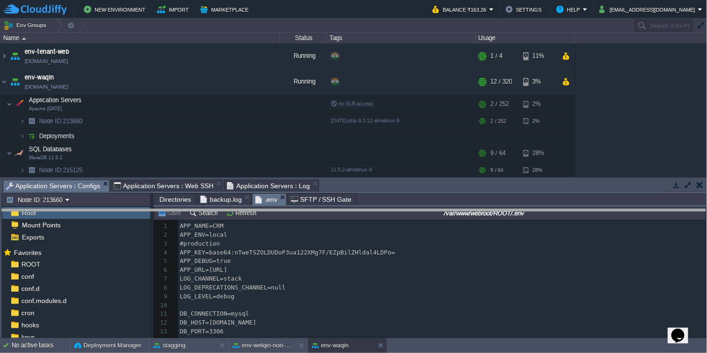
drag, startPoint x: 424, startPoint y: 193, endPoint x: 438, endPoint y: 223, distance: 33.0
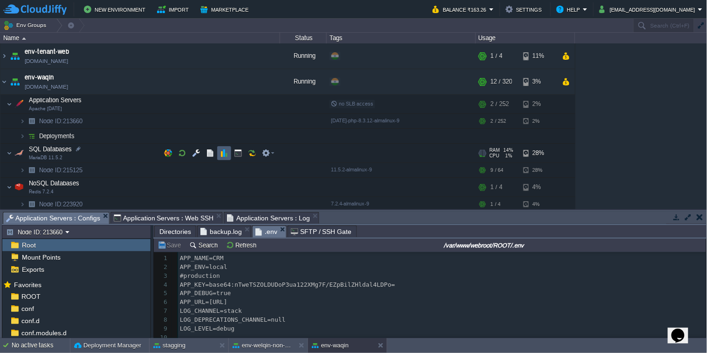
click at [222, 154] on button "button" at bounding box center [224, 153] width 8 height 8
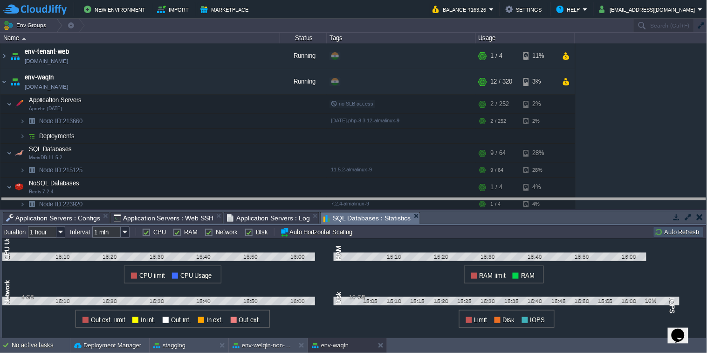
drag, startPoint x: 446, startPoint y: 218, endPoint x: 443, endPoint y: 150, distance: 67.7
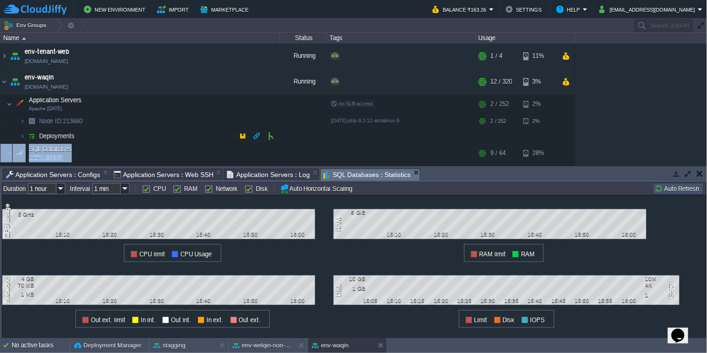
drag, startPoint x: 443, startPoint y: 150, endPoint x: 445, endPoint y: 137, distance: 13.1
click at [445, 137] on table "Application Servers Apache [DATE] no SLB access RAM 1% CPU 1% 2 / 252 2% Node I…" at bounding box center [287, 153] width 575 height 117
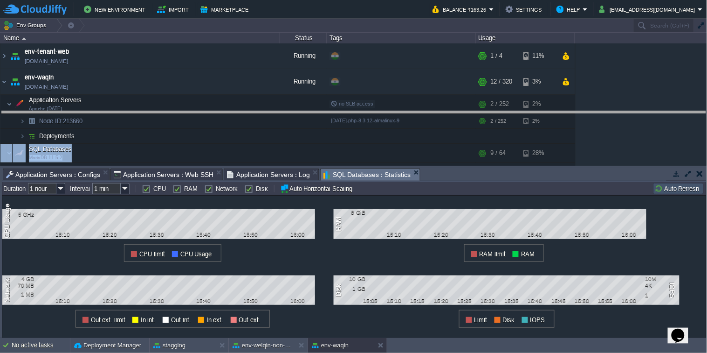
drag, startPoint x: 451, startPoint y: 180, endPoint x: 445, endPoint y: 123, distance: 57.2
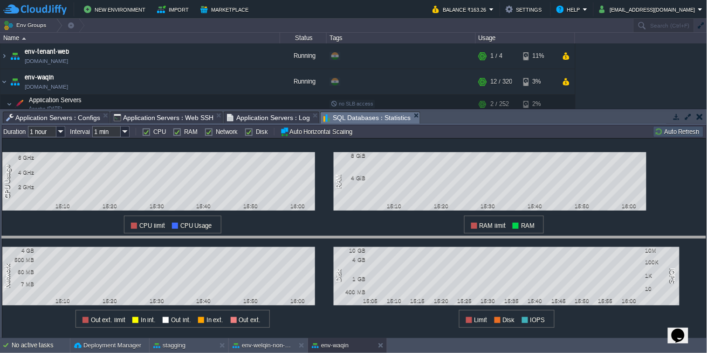
drag, startPoint x: 509, startPoint y: 120, endPoint x: 545, endPoint y: 263, distance: 147.5
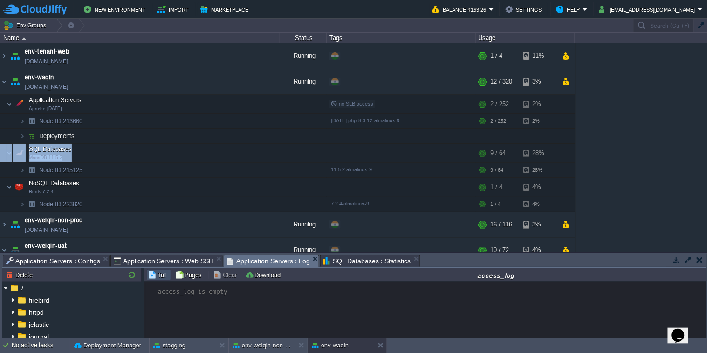
click at [299, 261] on span "Application Servers : Log" at bounding box center [268, 261] width 83 height 12
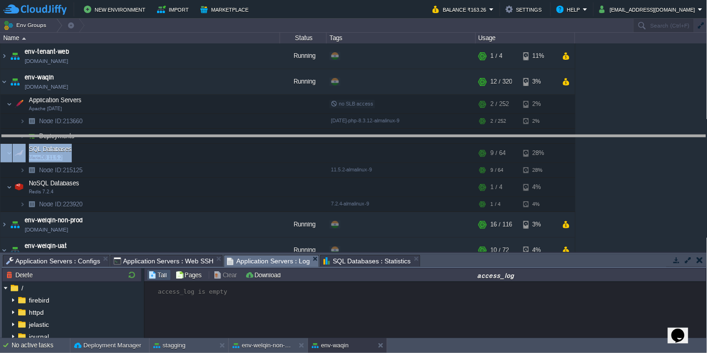
drag, startPoint x: 539, startPoint y: 266, endPoint x: 542, endPoint y: 147, distance: 119.4
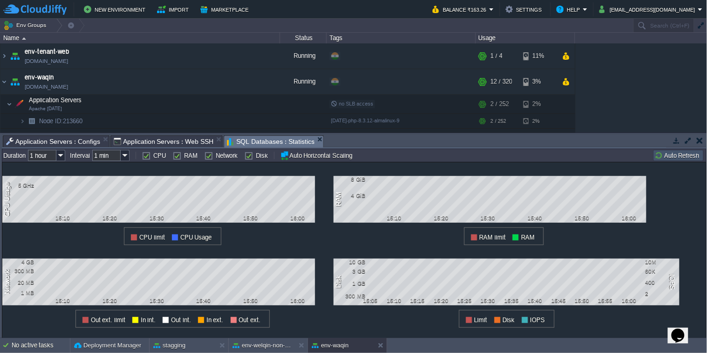
click at [321, 140] on div "SQL Databases : Statistics" at bounding box center [274, 141] width 100 height 12
click at [320, 140] on em "SQL Databases : Statistics" at bounding box center [275, 142] width 97 height 12
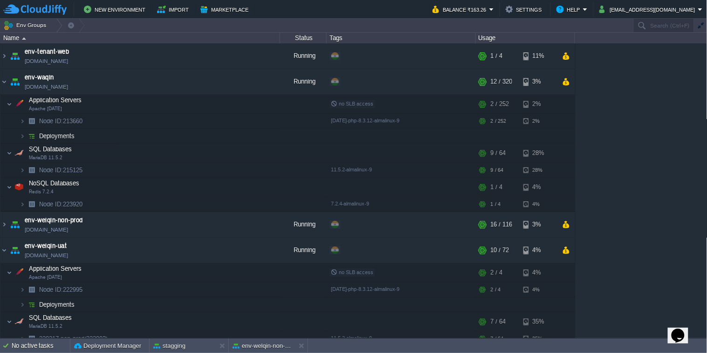
click at [616, 168] on div "env-tenant-web [DOMAIN_NAME] Running + Add to Env Group RAM 10% CPU 1% 1 / 4 11…" at bounding box center [354, 190] width 708 height 295
click at [9, 189] on img at bounding box center [10, 187] width 6 height 19
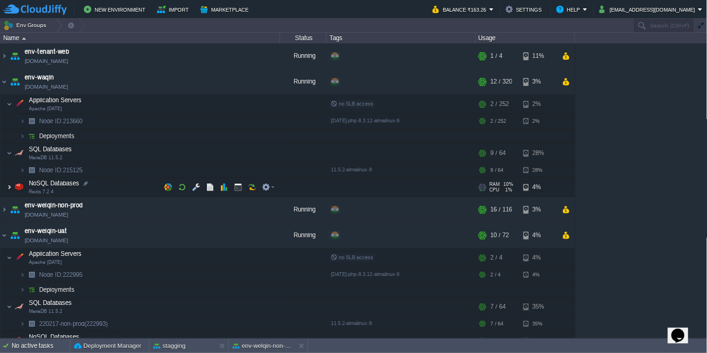
click at [10, 189] on img at bounding box center [10, 187] width 6 height 19
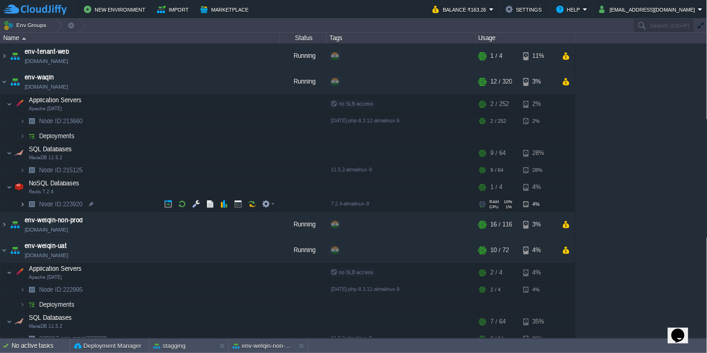
click at [21, 208] on img at bounding box center [23, 204] width 6 height 14
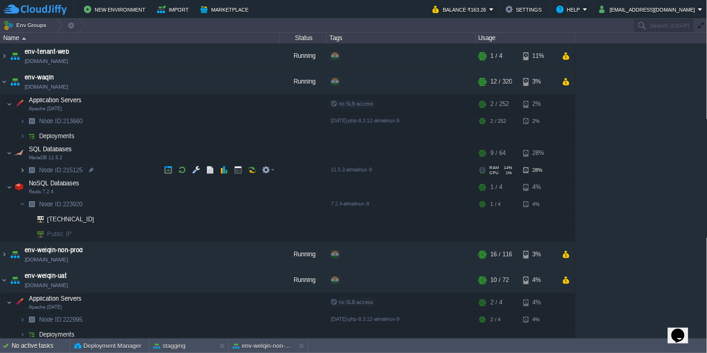
click at [23, 173] on img at bounding box center [23, 170] width 6 height 14
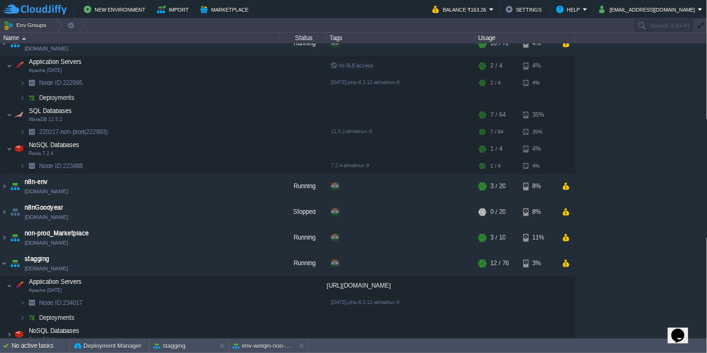
scroll to position [308, 0]
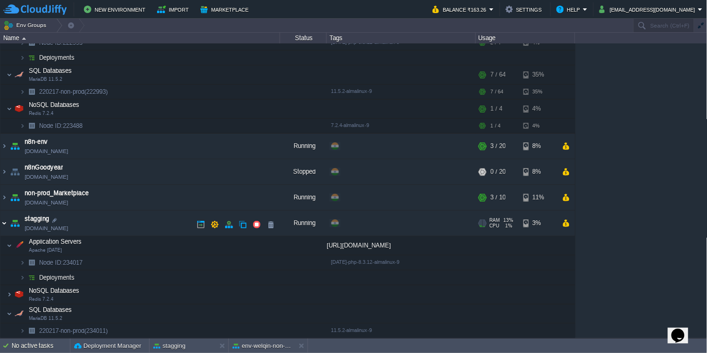
click at [6, 225] on img at bounding box center [3, 222] width 7 height 25
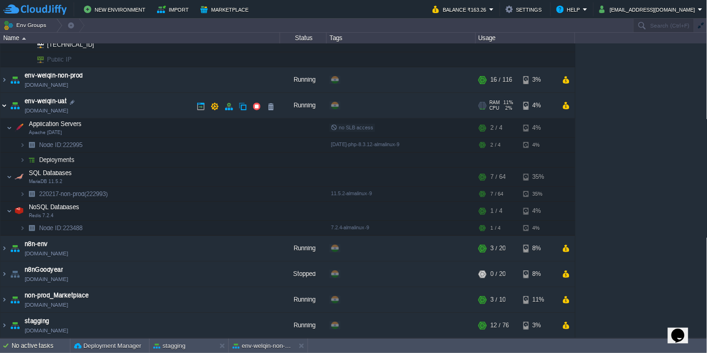
click at [1, 103] on img at bounding box center [3, 105] width 7 height 25
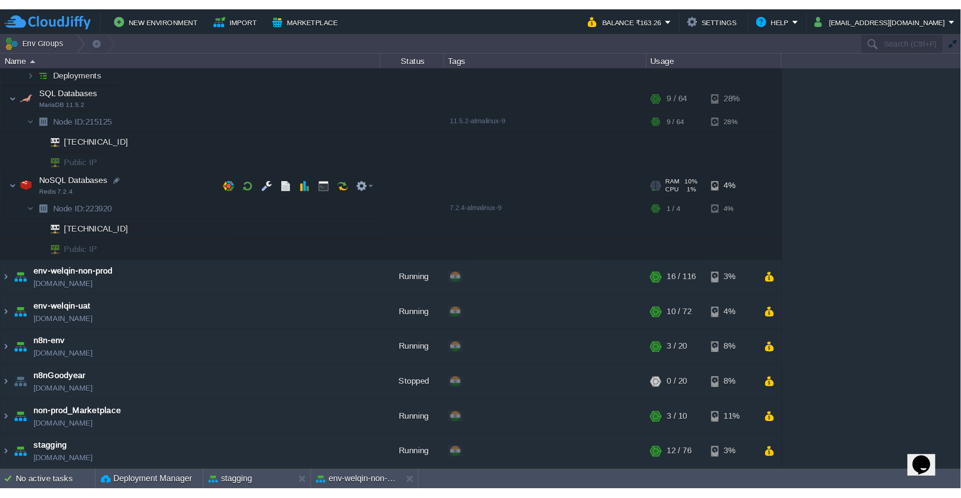
scroll to position [0, 0]
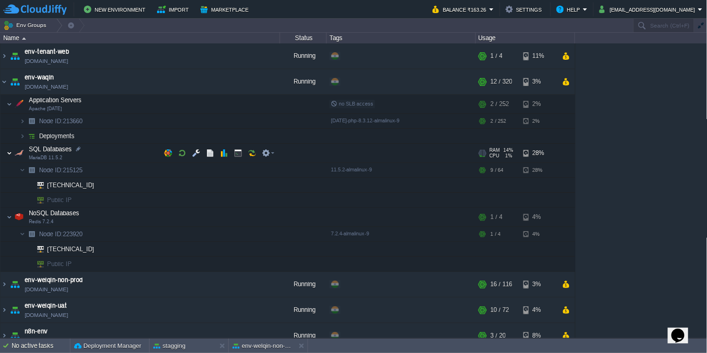
click at [7, 151] on img at bounding box center [10, 153] width 6 height 19
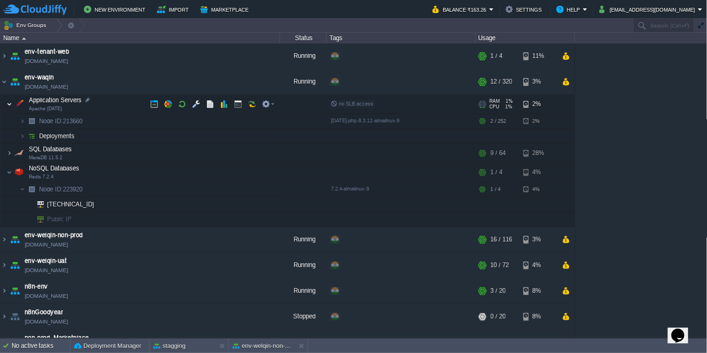
click at [7, 104] on img at bounding box center [10, 104] width 6 height 19
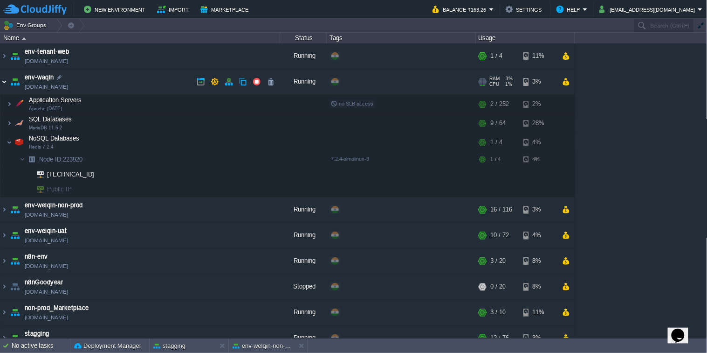
click at [1, 83] on img at bounding box center [3, 81] width 7 height 25
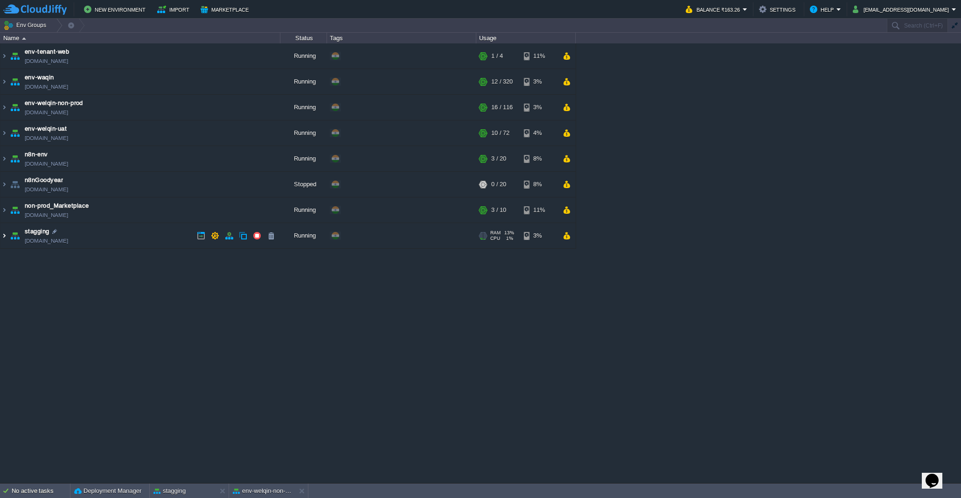
click at [5, 237] on img at bounding box center [3, 235] width 7 height 25
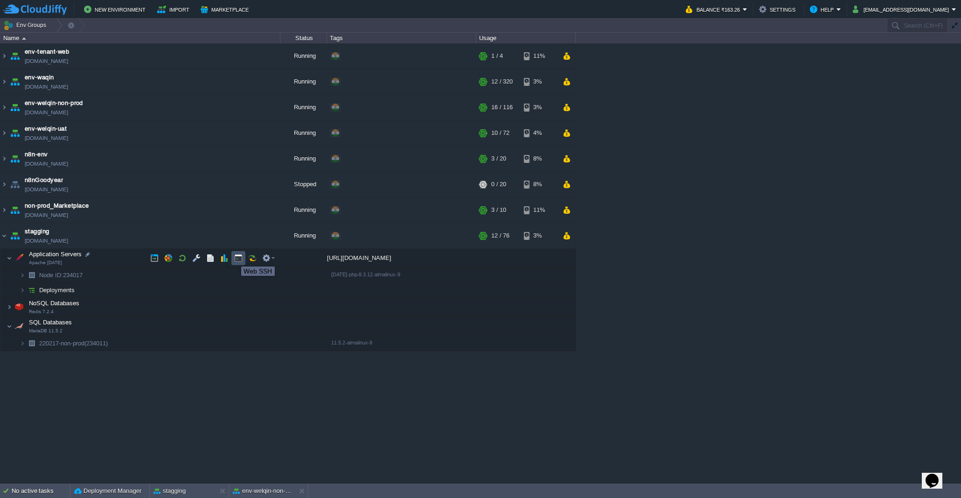
click at [234, 258] on button "button" at bounding box center [238, 258] width 8 height 8
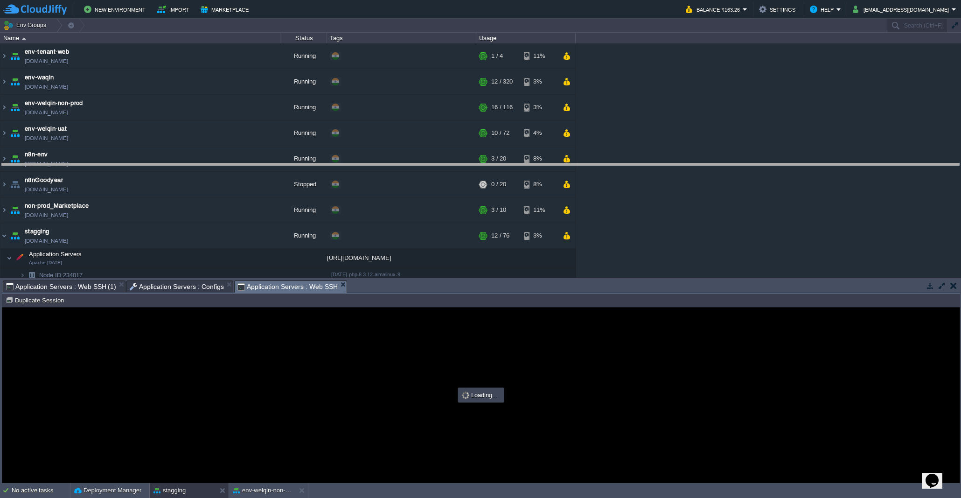
drag, startPoint x: 490, startPoint y: 290, endPoint x: 496, endPoint y: 172, distance: 118.6
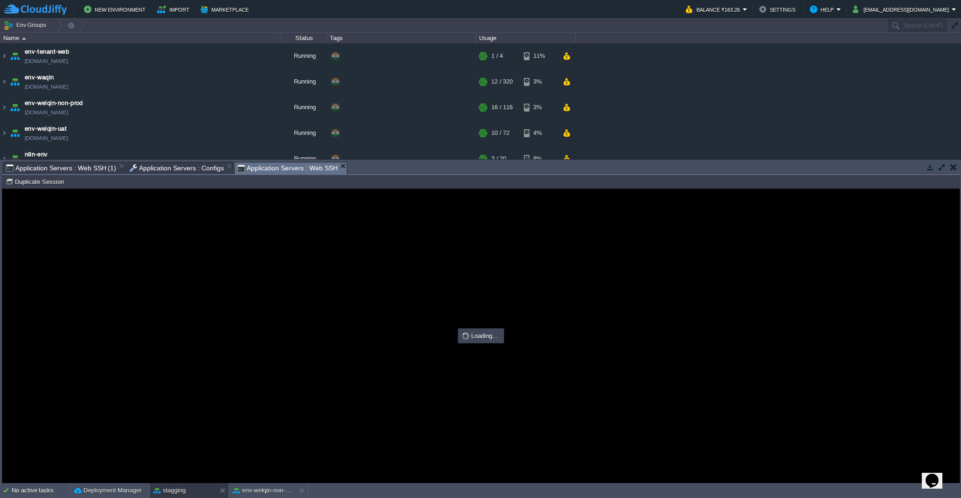
type input "#000000"
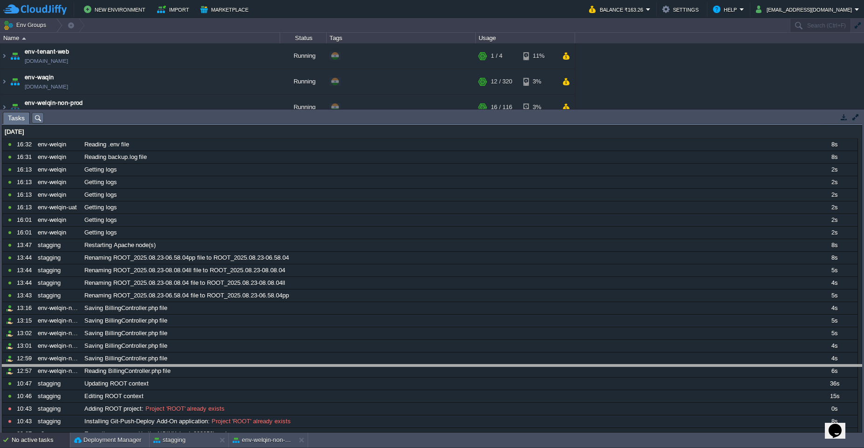
drag, startPoint x: 811, startPoint y: 119, endPoint x: 798, endPoint y: 379, distance: 260.5
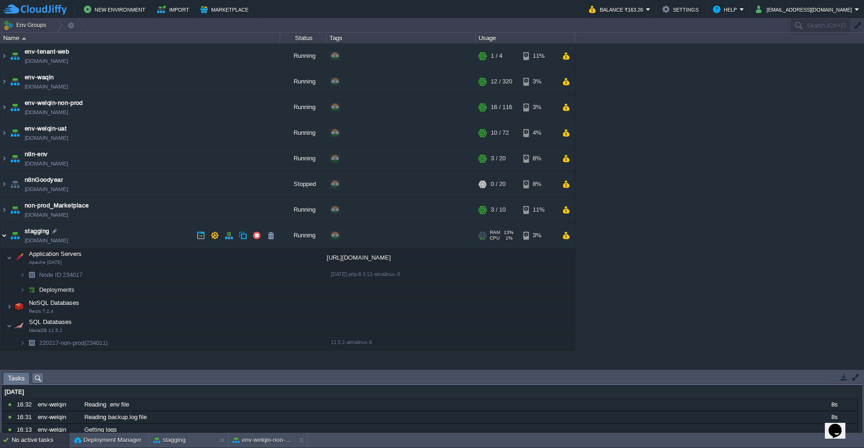
click at [5, 237] on img at bounding box center [3, 235] width 7 height 25
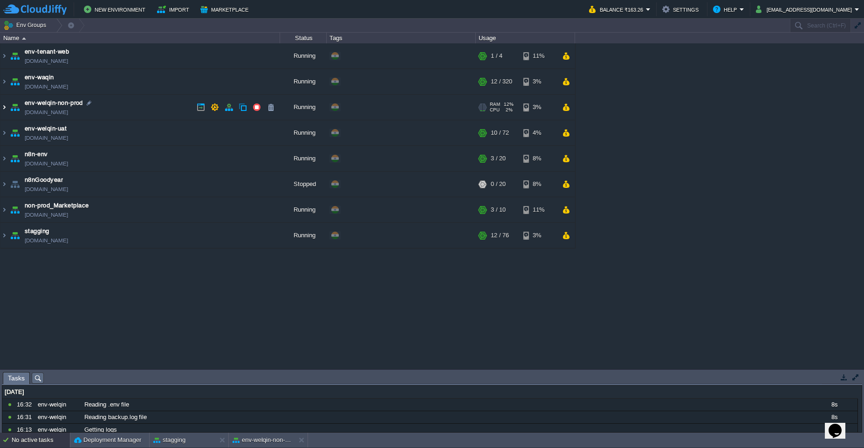
click at [6, 114] on img at bounding box center [3, 107] width 7 height 25
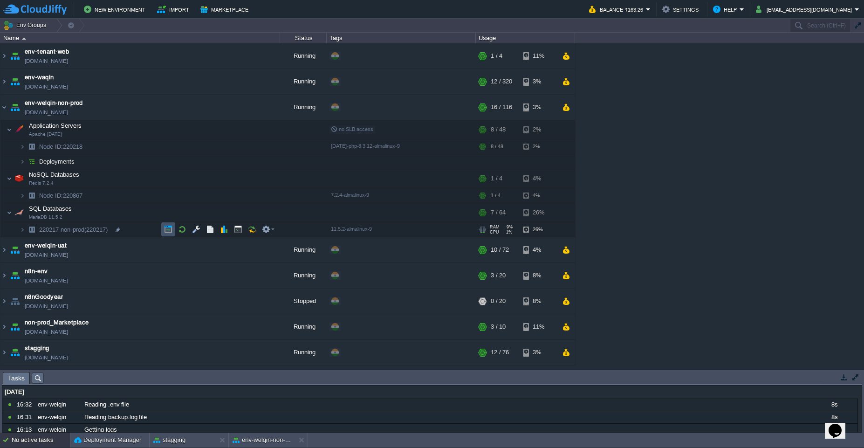
click at [167, 225] on button "button" at bounding box center [168, 229] width 8 height 8
